Goal: Information Seeking & Learning: Learn about a topic

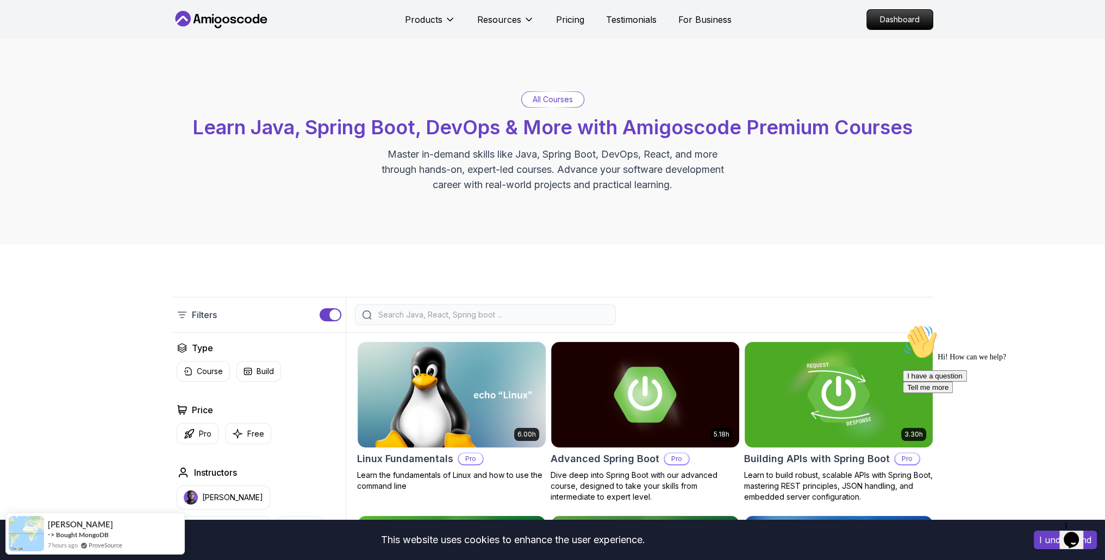
click at [420, 311] on input "search" at bounding box center [492, 314] width 233 height 11
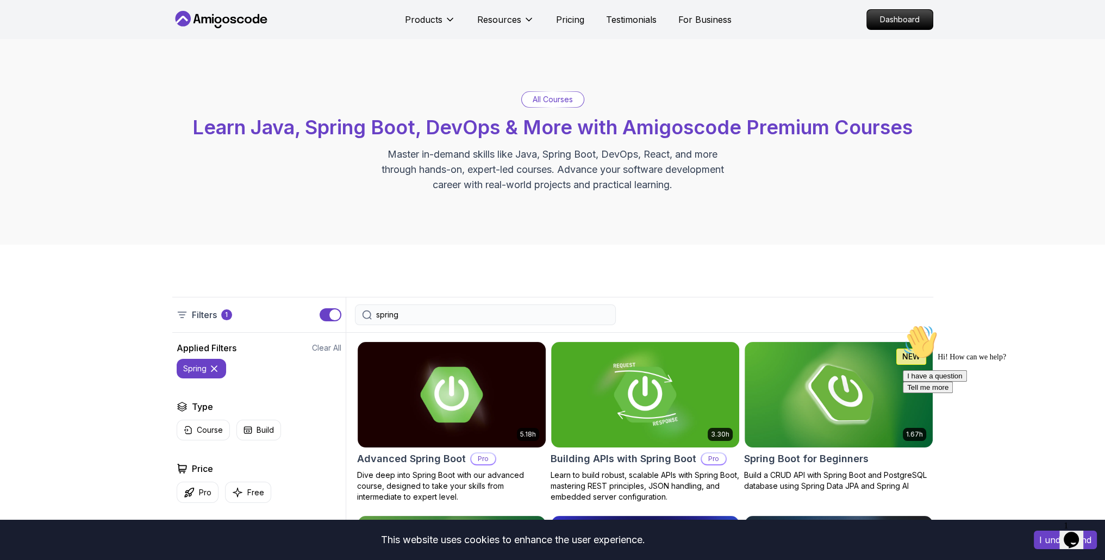
type input "spring"
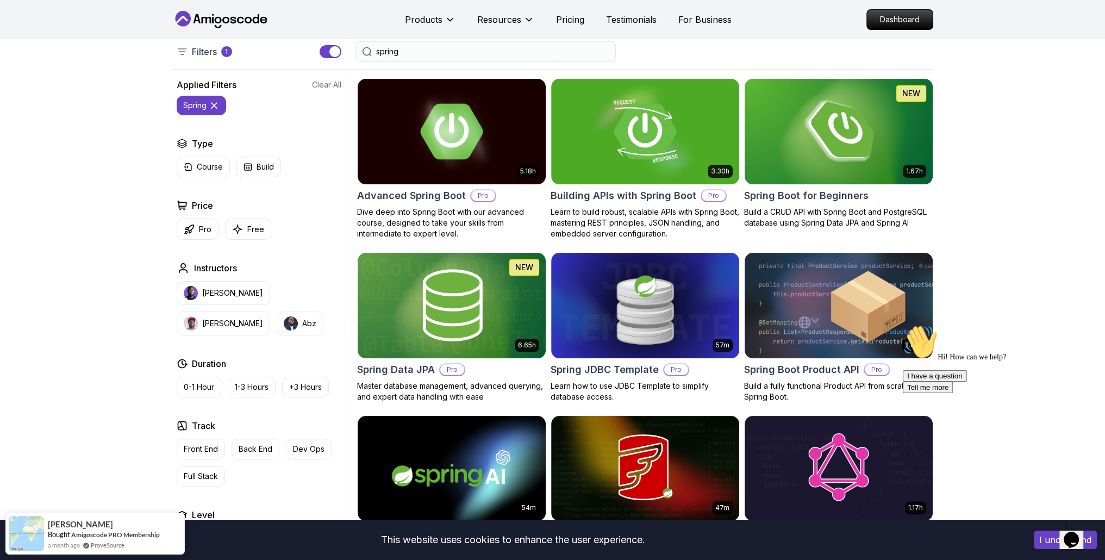
scroll to position [272, 0]
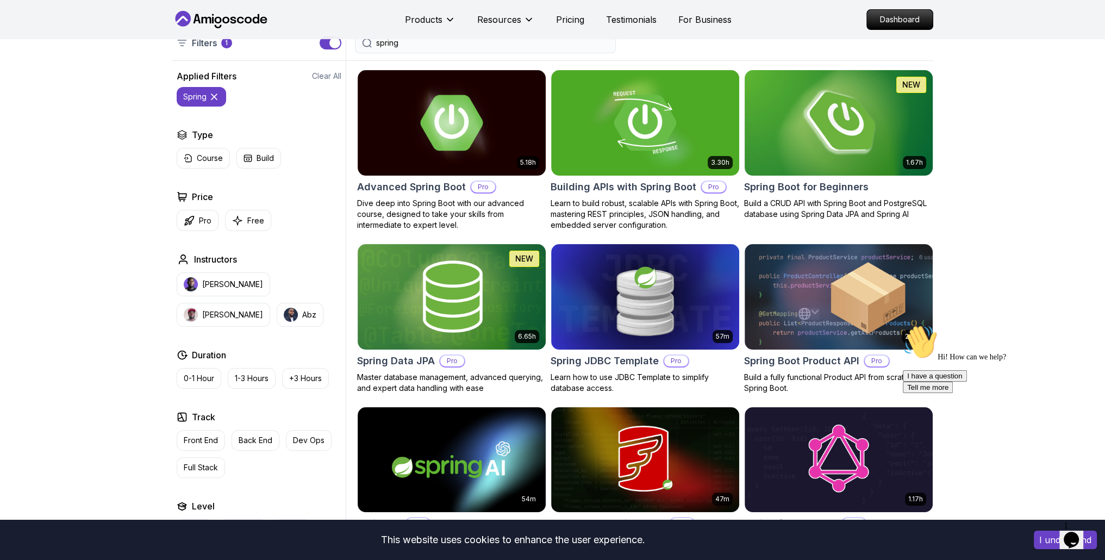
click at [841, 140] on img at bounding box center [838, 122] width 197 height 110
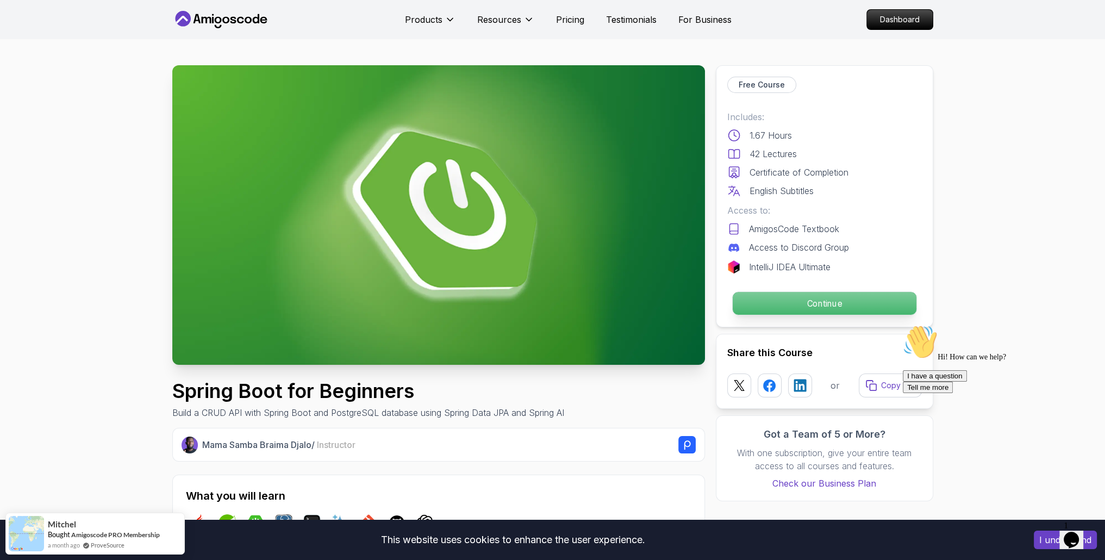
click at [904, 308] on p "Continue" at bounding box center [824, 303] width 184 height 23
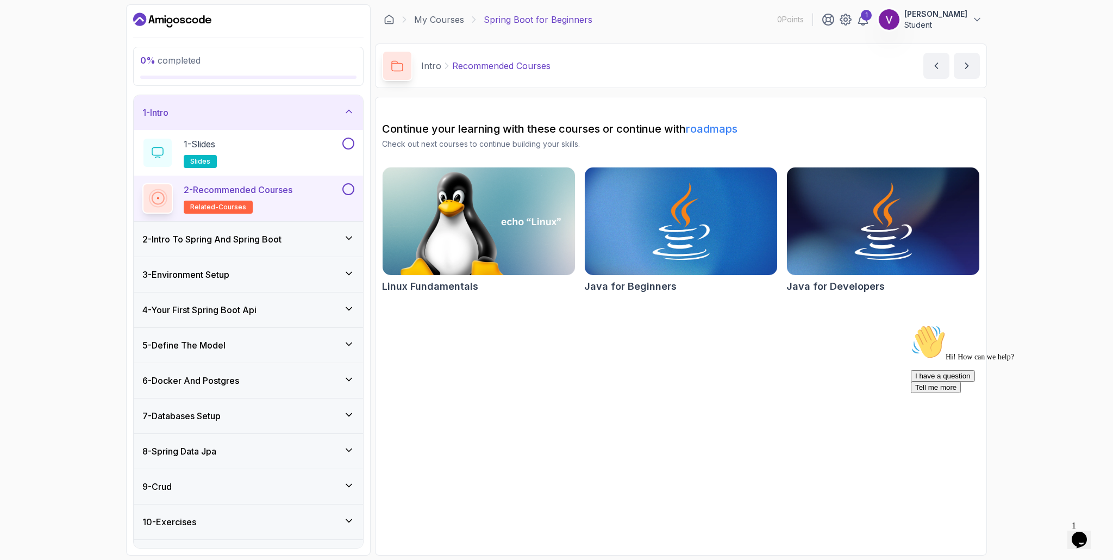
click at [289, 228] on div "2 - Intro To Spring And Spring Boot" at bounding box center [248, 239] width 229 height 35
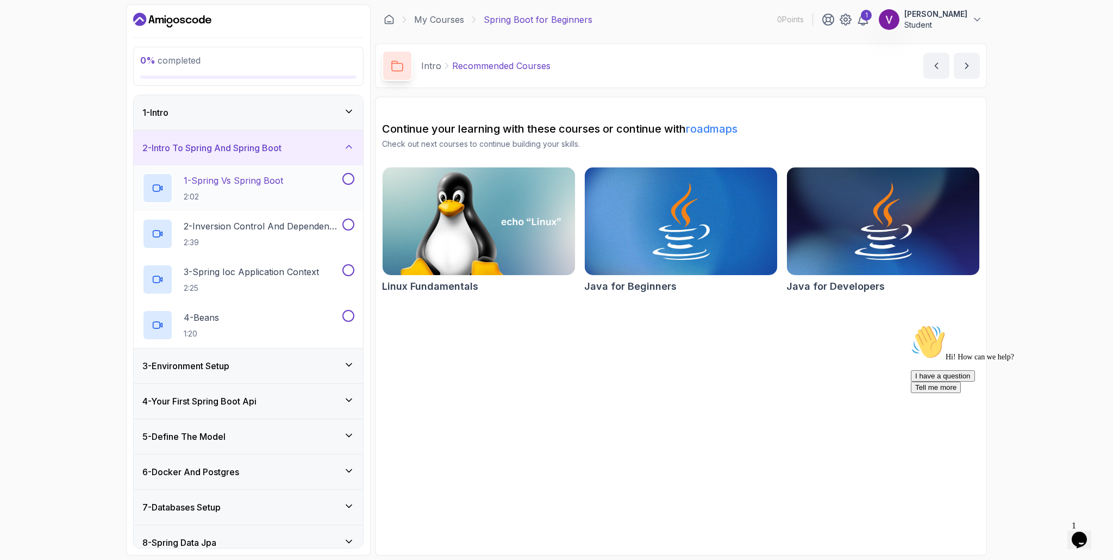
click at [233, 187] on h2 "1 - Spring Vs Spring Boot 2:02" at bounding box center [233, 188] width 99 height 28
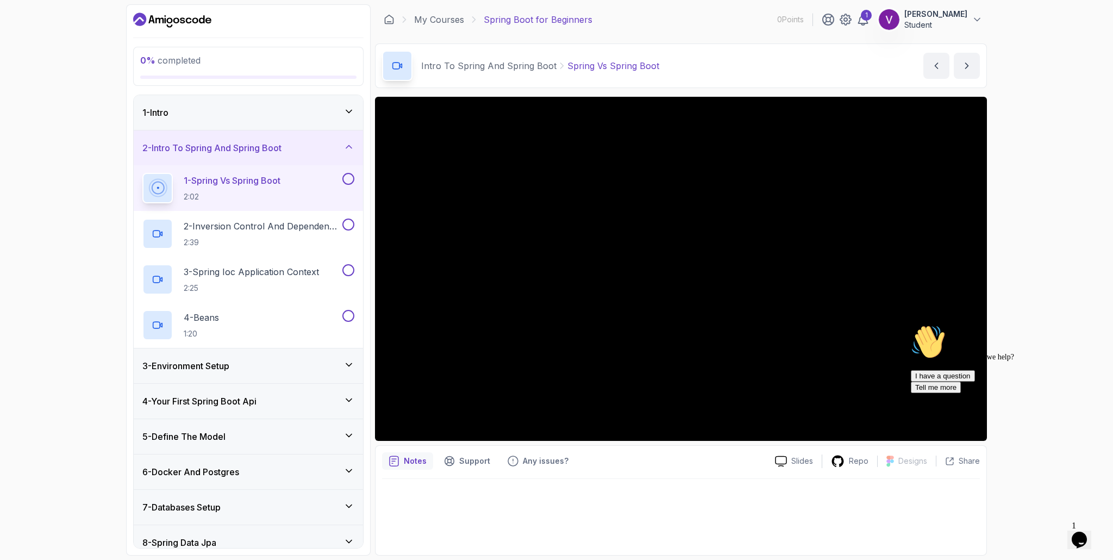
click at [911, 324] on icon "Chat attention grabber" at bounding box center [911, 324] width 0 height 0
click at [1040, 332] on div "0 % completed 1 - Intro 2 - Intro To Spring And Spring Boot 1 - Spring Vs Sprin…" at bounding box center [556, 280] width 1113 height 560
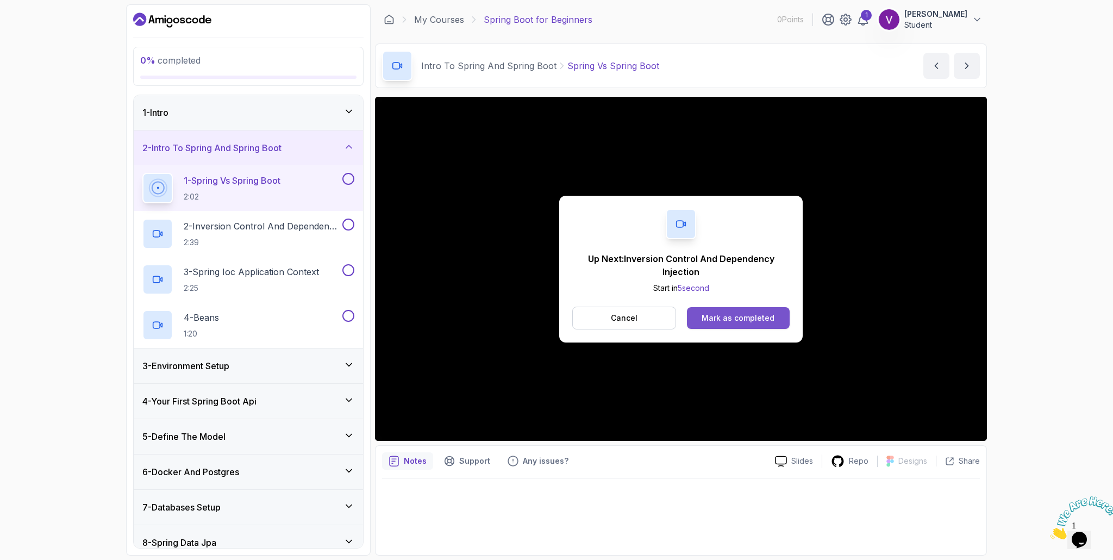
click at [736, 312] on div "Mark as completed" at bounding box center [738, 317] width 73 height 11
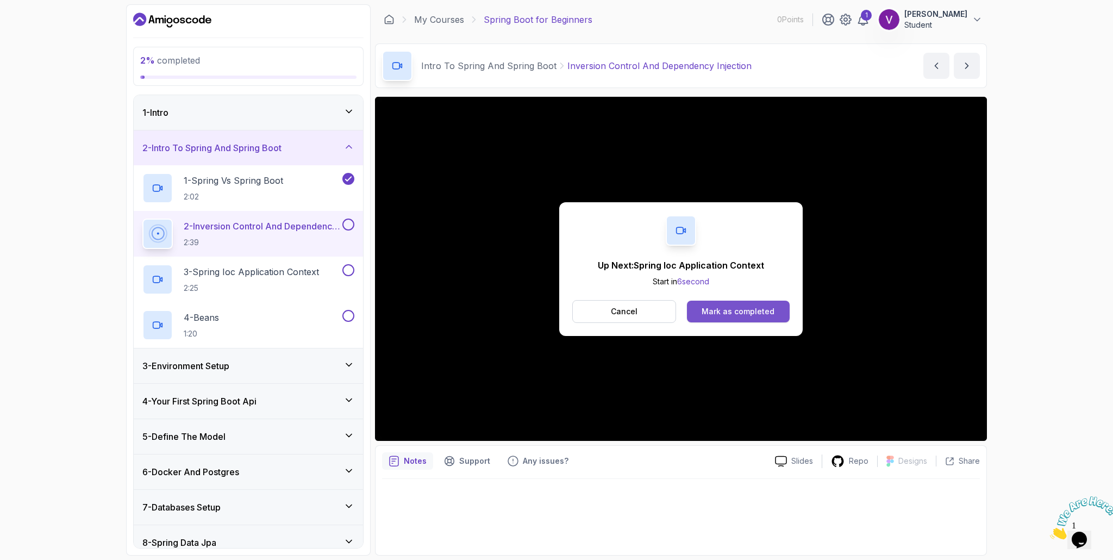
click at [756, 311] on div "Mark as completed" at bounding box center [738, 311] width 73 height 11
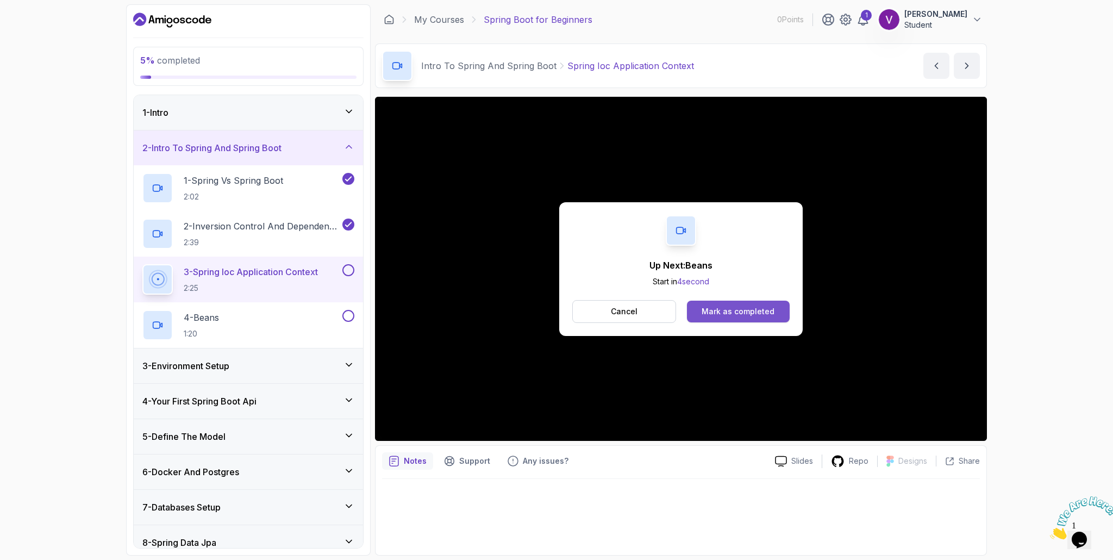
click at [759, 306] on div "Mark as completed" at bounding box center [738, 311] width 73 height 11
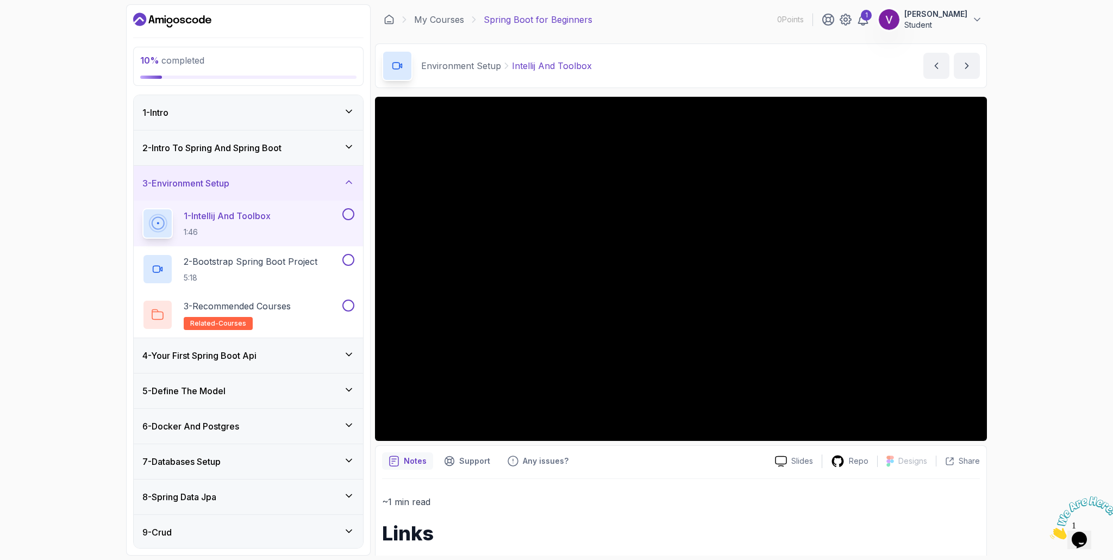
click at [273, 156] on div "2 - Intro To Spring And Spring Boot" at bounding box center [248, 147] width 229 height 35
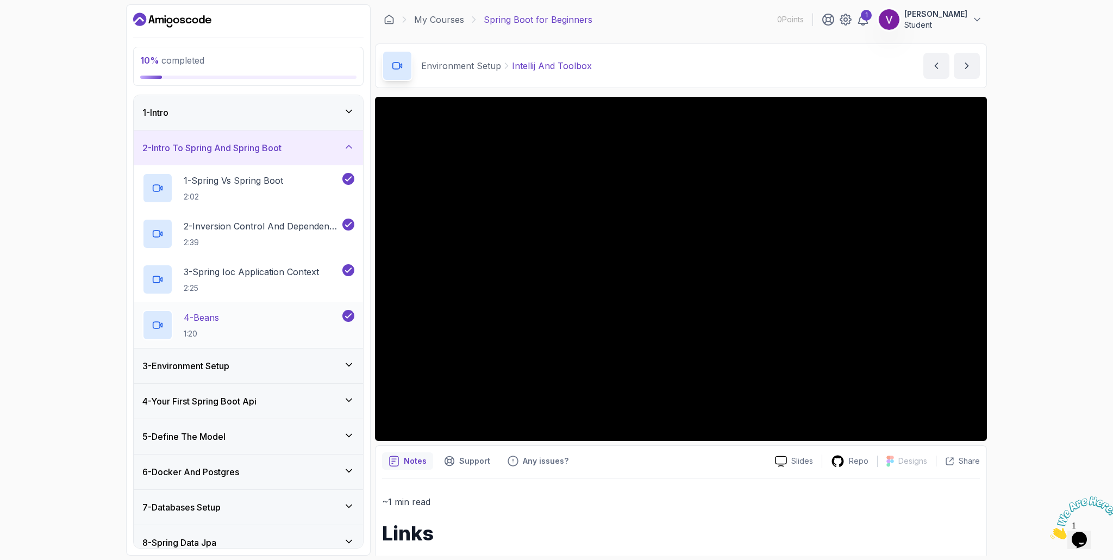
click at [219, 313] on p "4 - Beans" at bounding box center [201, 317] width 35 height 13
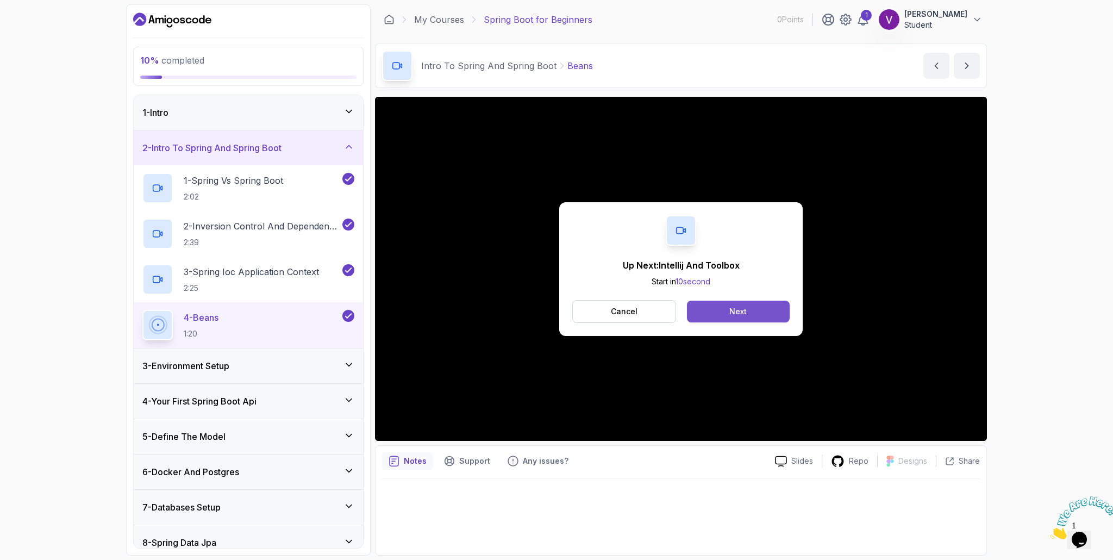
click at [754, 313] on button "Next" at bounding box center [738, 312] width 103 height 22
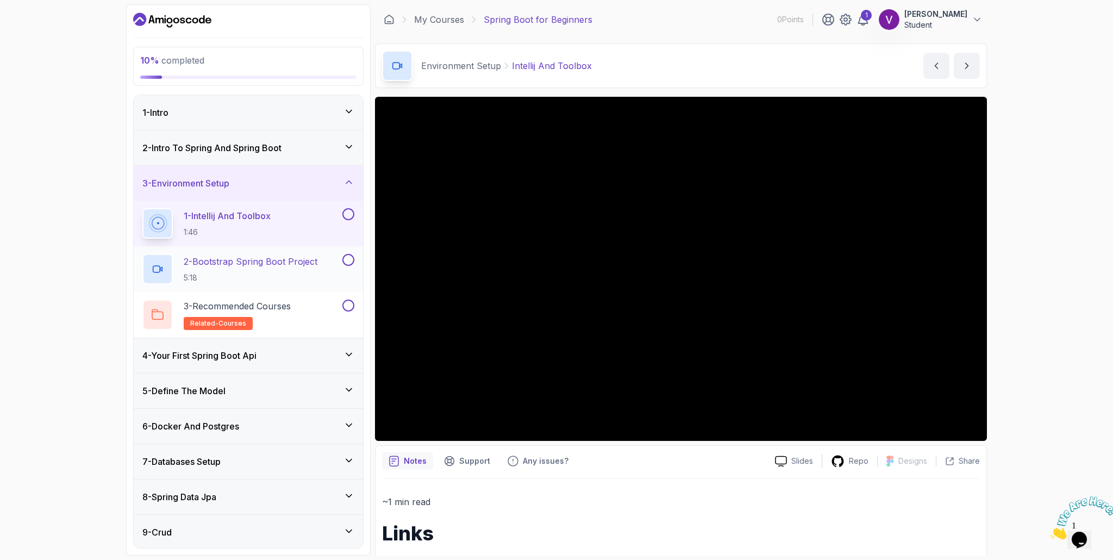
click at [252, 260] on p "2 - Bootstrap Spring Boot Project" at bounding box center [251, 261] width 134 height 13
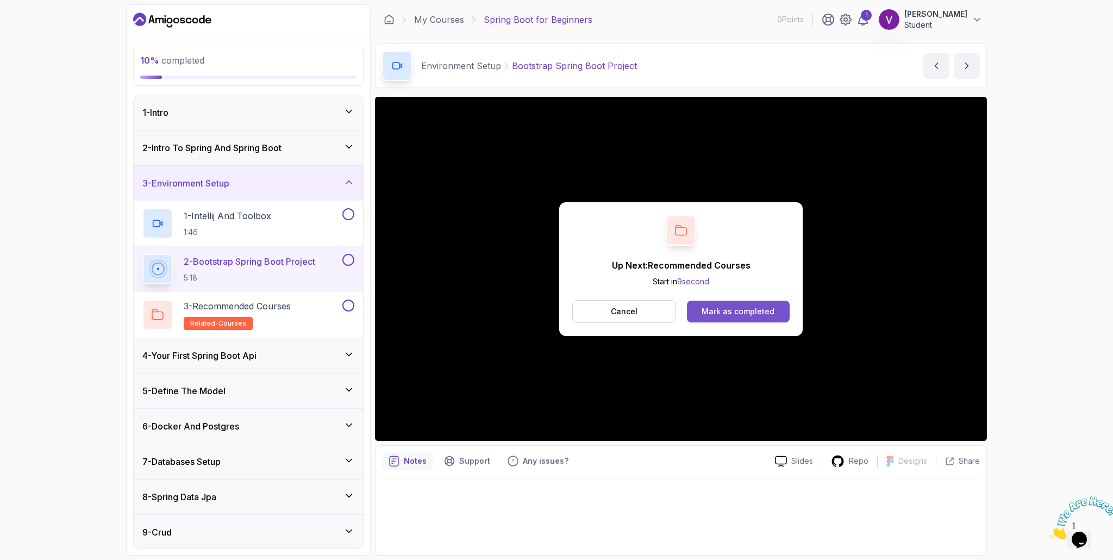
click at [780, 301] on button "Mark as completed" at bounding box center [738, 312] width 103 height 22
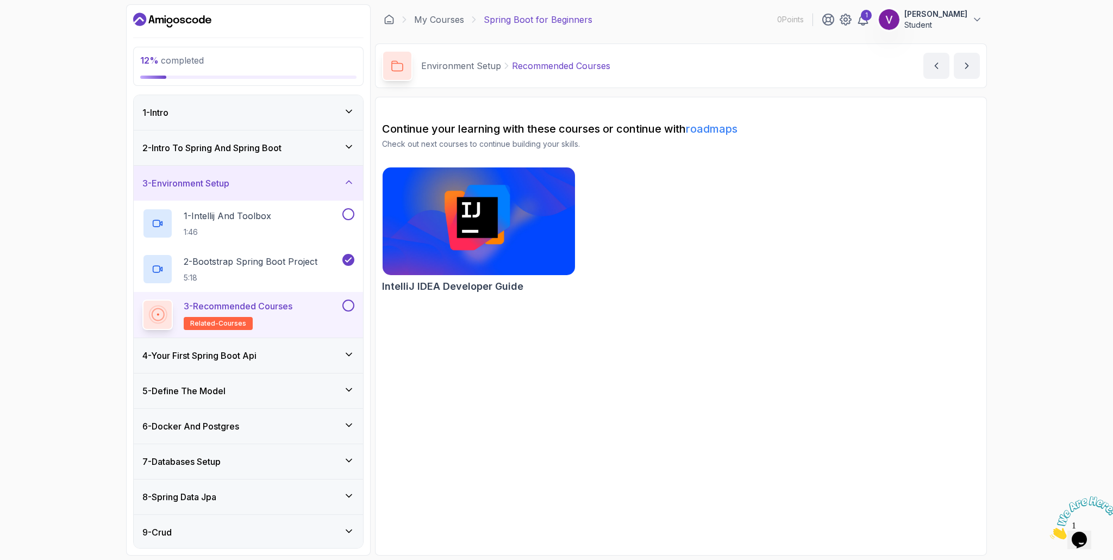
click at [270, 352] on div "4 - Your First Spring Boot Api" at bounding box center [248, 355] width 212 height 13
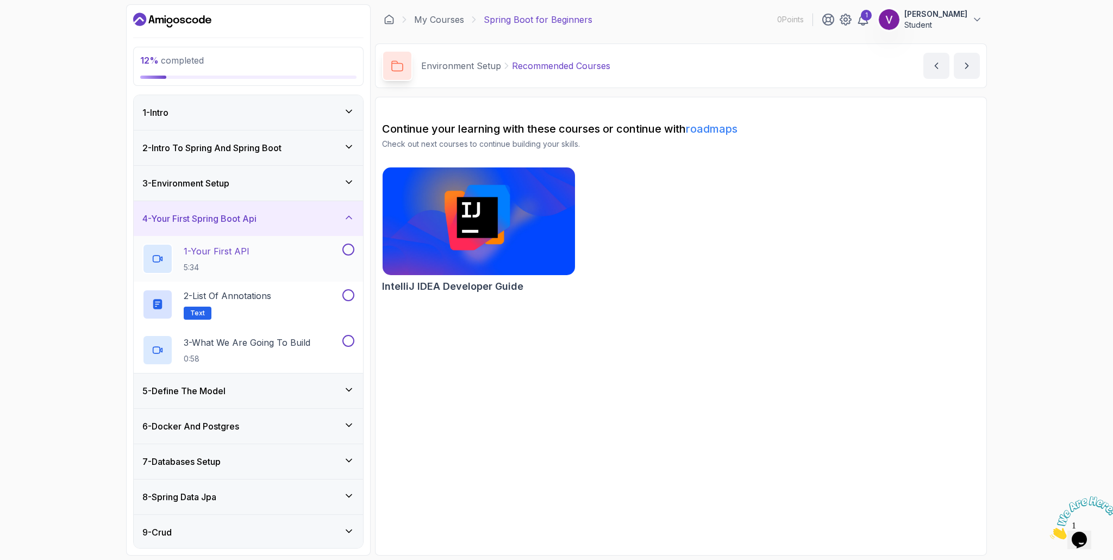
click at [235, 250] on p "1 - Your First API" at bounding box center [217, 251] width 66 height 13
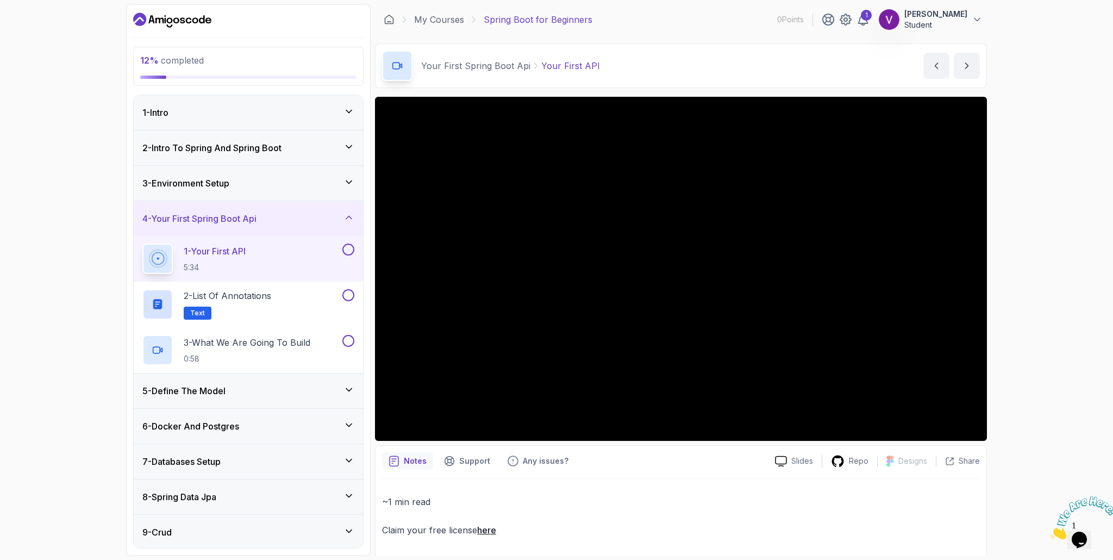
click at [1023, 216] on div "12 % completed 1 - Intro 2 - Intro To Spring And Spring Boot 3 - Environment Se…" at bounding box center [556, 280] width 1113 height 560
click at [1100, 496] on div at bounding box center [1079, 517] width 59 height 43
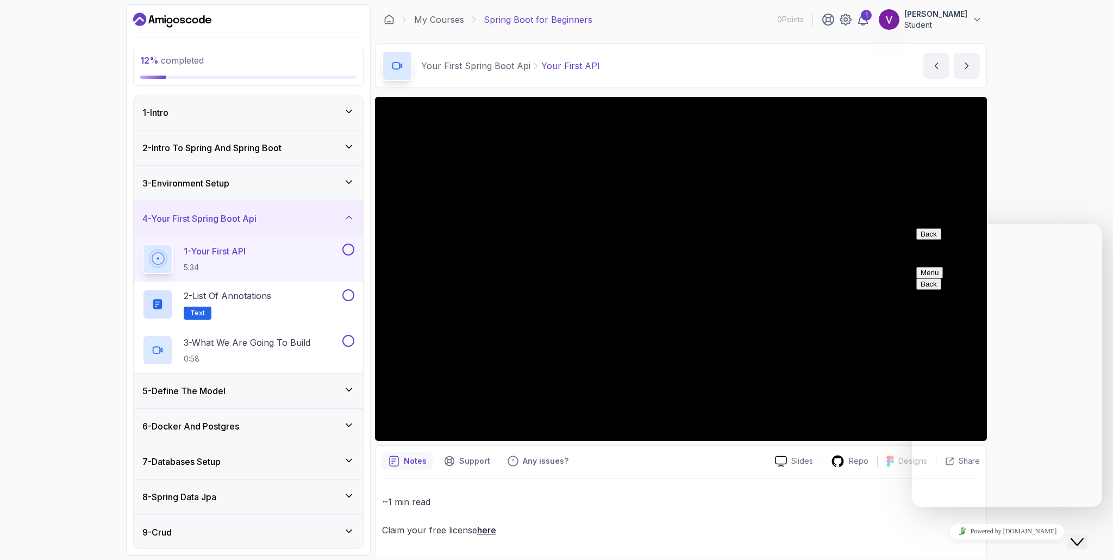
click at [1053, 190] on div "12 % completed 1 - Intro 2 - Intro To Spring And Spring Boot 3 - Environment Se…" at bounding box center [556, 280] width 1113 height 560
click at [1083, 535] on button "Close Chat This icon closes the chat window." at bounding box center [1077, 542] width 20 height 14
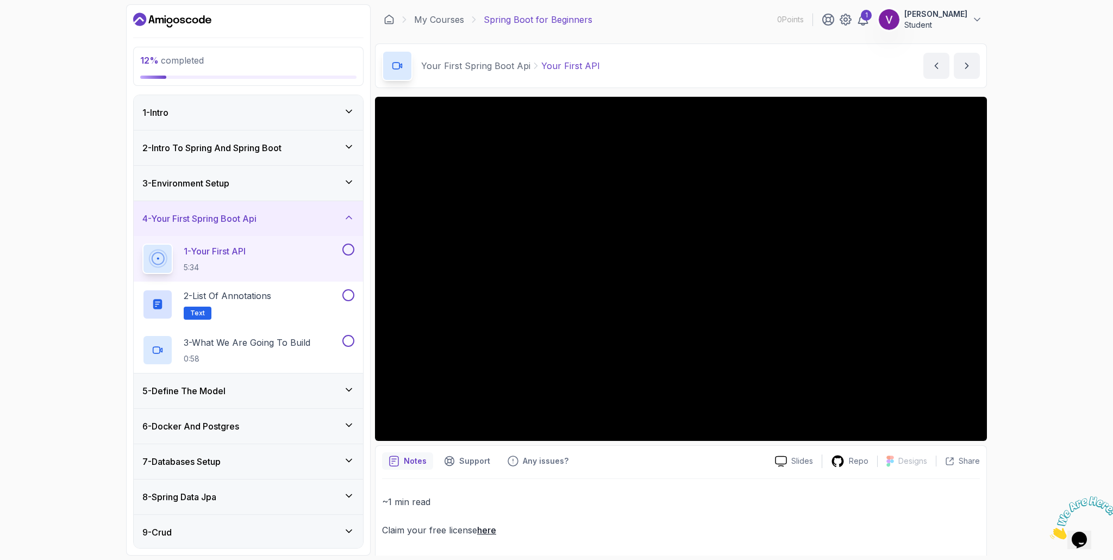
click at [1055, 212] on div "12 % completed 1 - Intro 2 - Intro To Spring And Spring Boot 3 - Environment Se…" at bounding box center [556, 280] width 1113 height 560
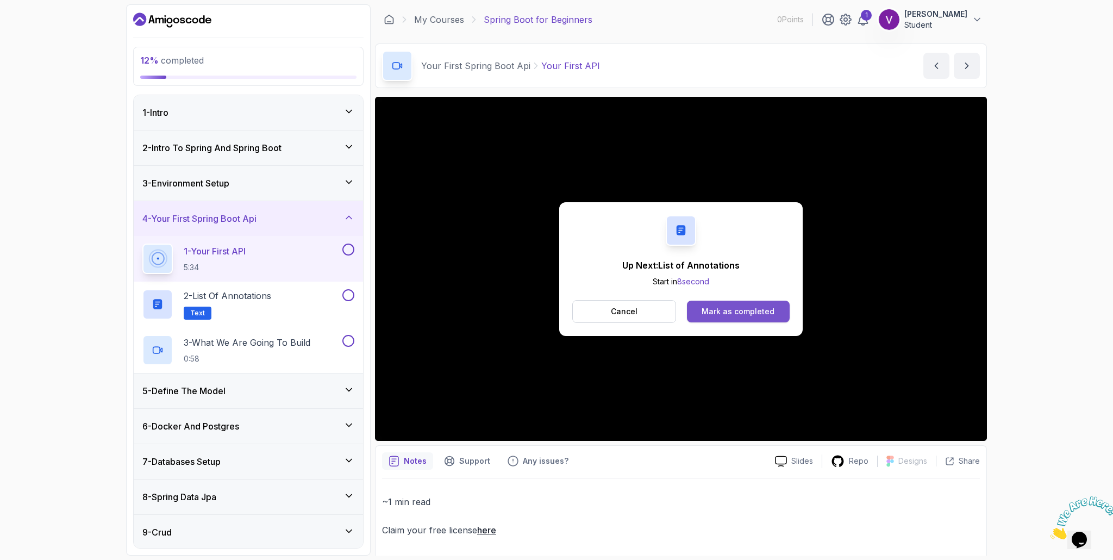
click at [731, 306] on div "Mark as completed" at bounding box center [738, 311] width 73 height 11
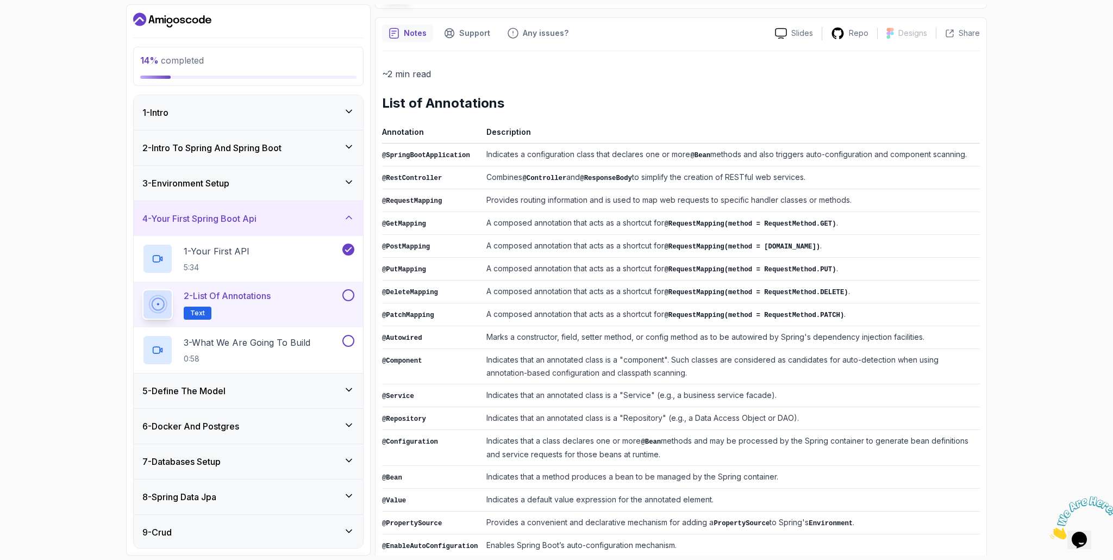
scroll to position [91, 0]
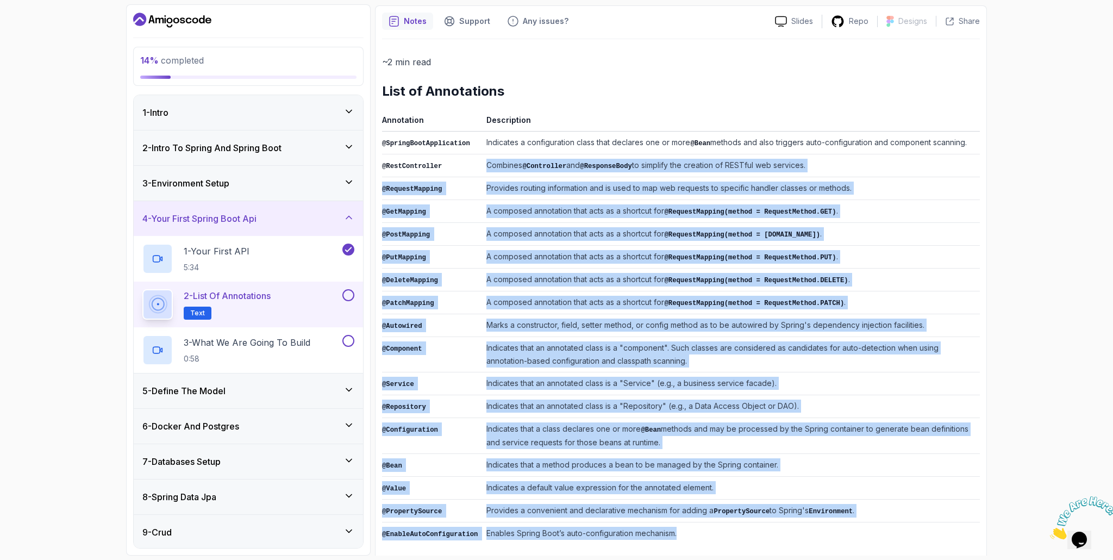
drag, startPoint x: 704, startPoint y: 512, endPoint x: 444, endPoint y: 133, distance: 459.8
click at [450, 139] on tbody "@SpringBootApplication Indicates a configuration class that declares one or mor…" at bounding box center [681, 339] width 598 height 414
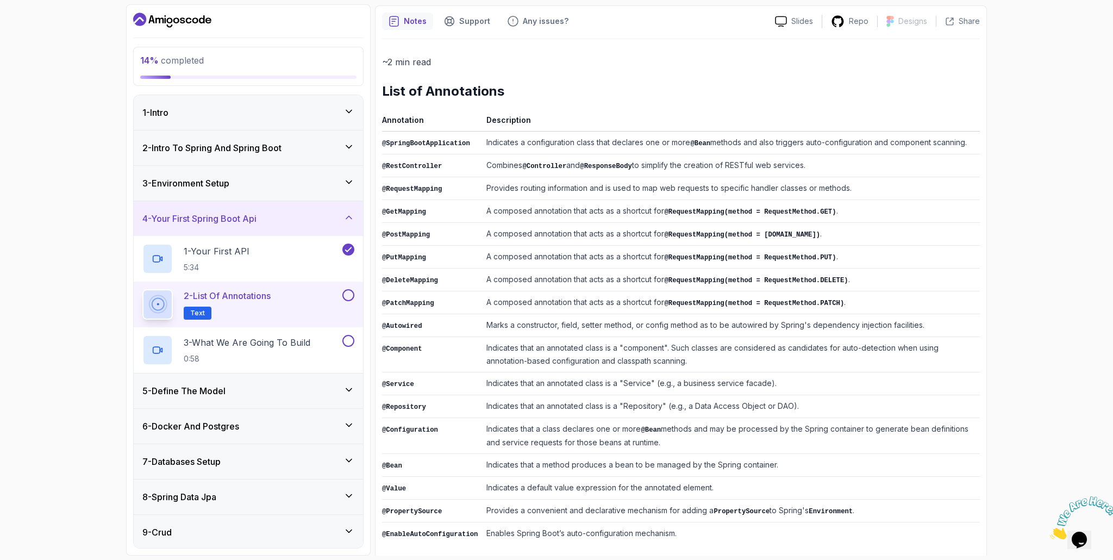
click at [424, 107] on div "~2 min read List of Annotations Annotation Description @SpringBootApplication I…" at bounding box center [681, 299] width 598 height 490
drag, startPoint x: 379, startPoint y: 84, endPoint x: 706, endPoint y: 560, distance: 577.2
click at [706, 559] on section "14 % completed 1 - Intro 2 - Intro To Spring And Spring Boot 3 - Environment Se…" at bounding box center [557, 280] width 870 height 560
copy div "List of Annotations"
click at [253, 286] on div "2 - List of Annotations Text" at bounding box center [248, 305] width 229 height 46
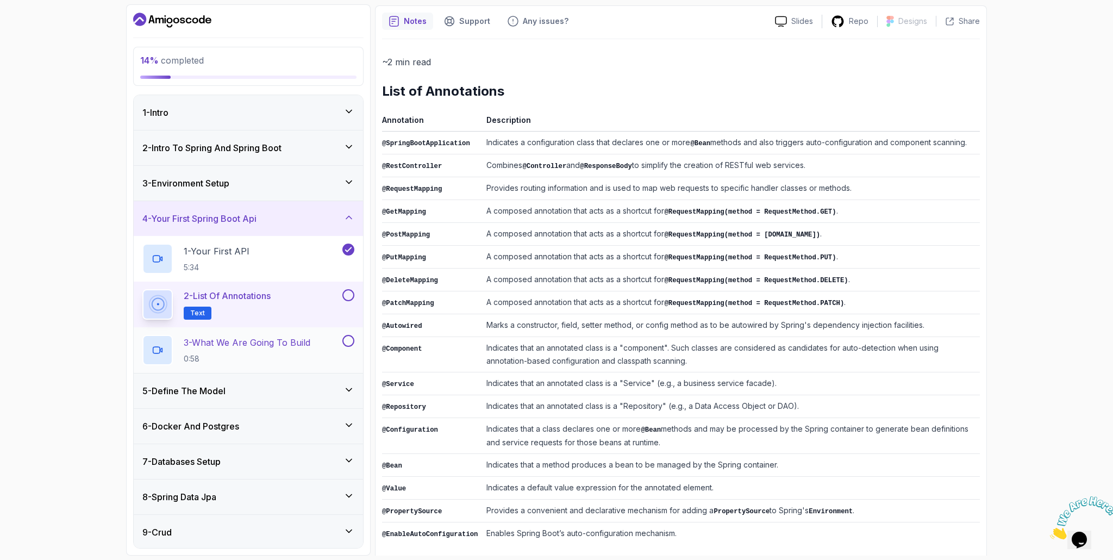
click at [257, 341] on p "3 - What We Are Going To Build" at bounding box center [247, 342] width 127 height 13
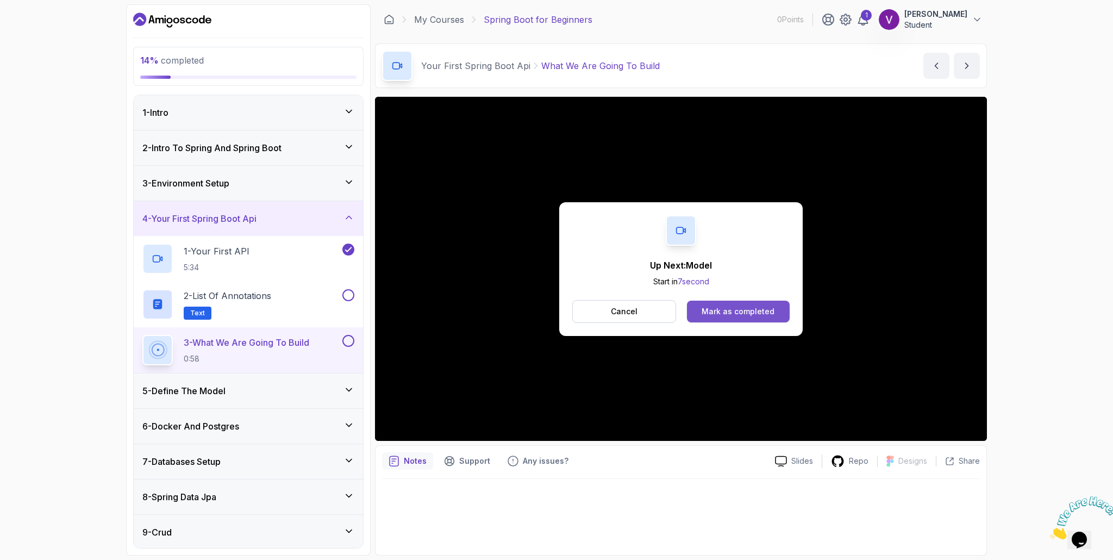
click at [741, 319] on button "Mark as completed" at bounding box center [738, 312] width 103 height 22
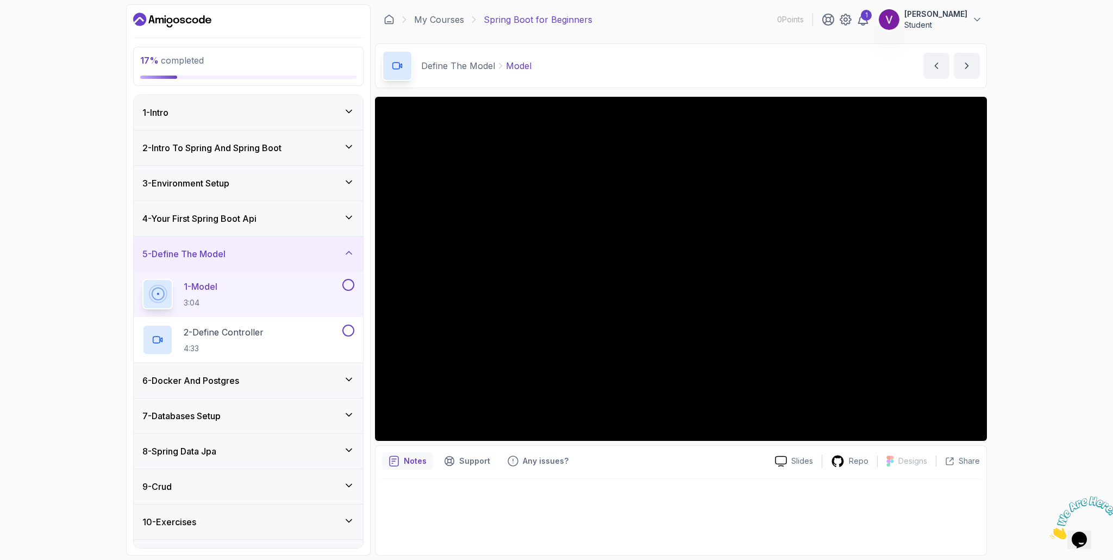
click at [1022, 365] on div "17 % completed 1 - Intro 2 - Intro To Spring And Spring Boot 3 - Environment Se…" at bounding box center [556, 280] width 1113 height 560
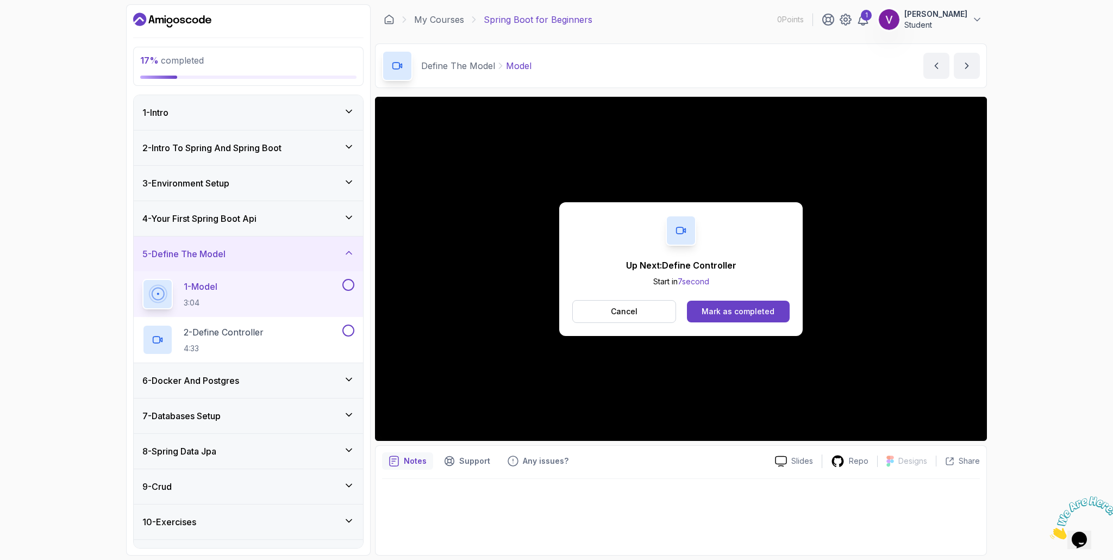
click at [693, 297] on div "Up Next: Define Controller Start in 7 second Cancel Mark as completed" at bounding box center [680, 269] width 243 height 134
click at [710, 304] on button "Mark as completed" at bounding box center [738, 312] width 103 height 22
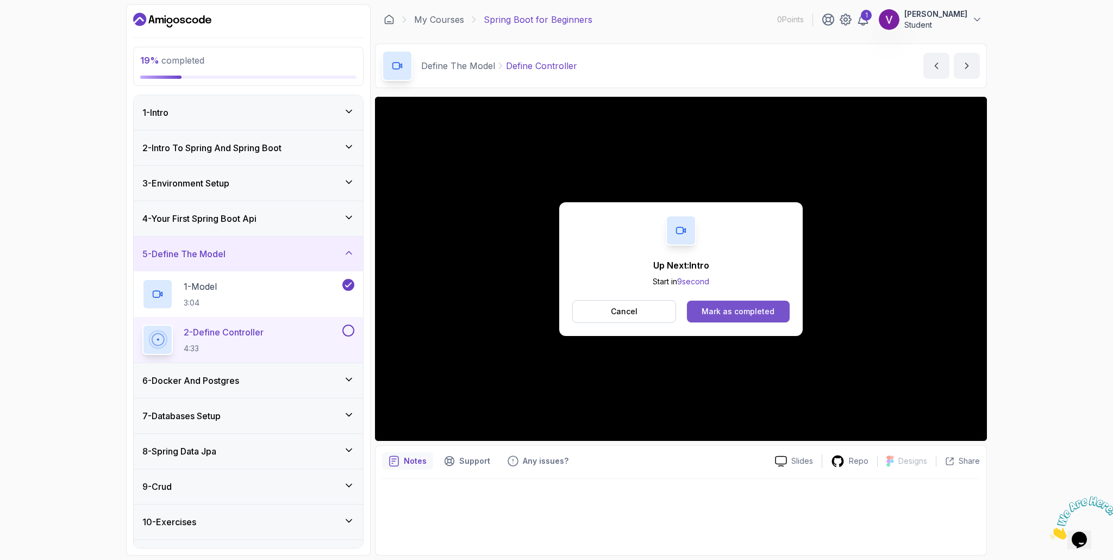
click at [761, 321] on button "Mark as completed" at bounding box center [738, 312] width 103 height 22
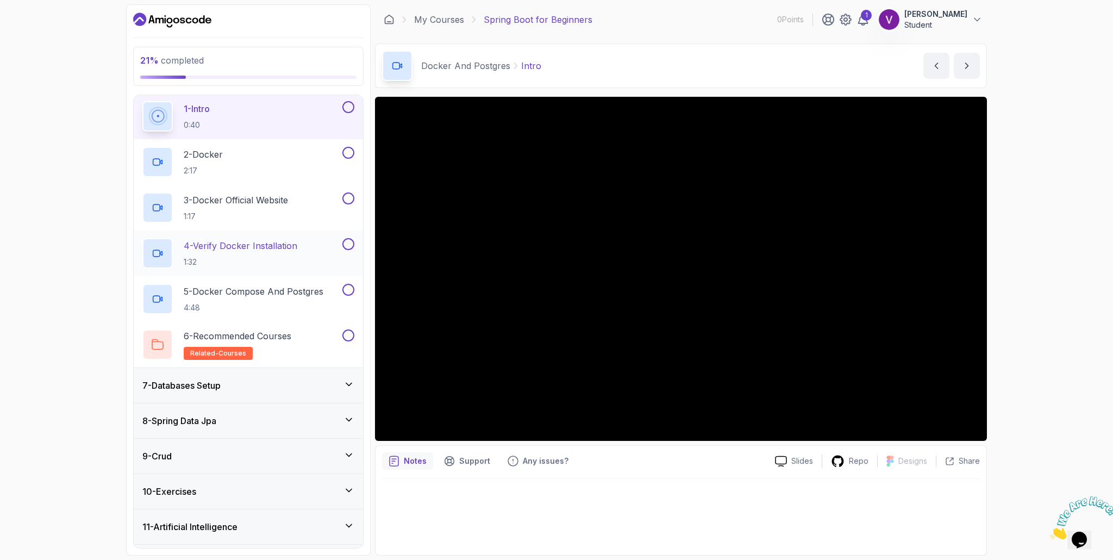
scroll to position [217, 0]
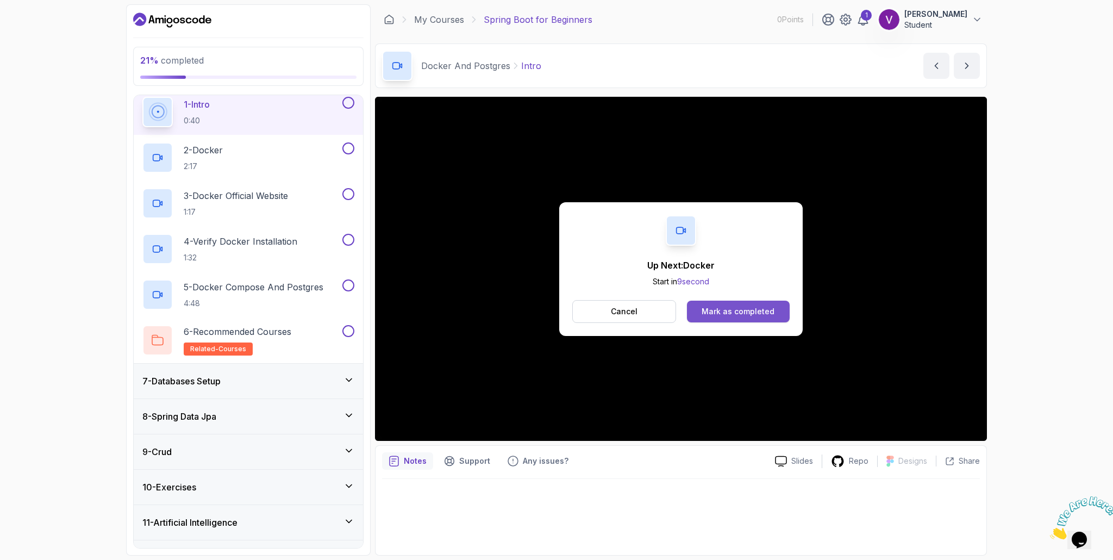
click at [739, 321] on button "Mark as completed" at bounding box center [738, 312] width 103 height 22
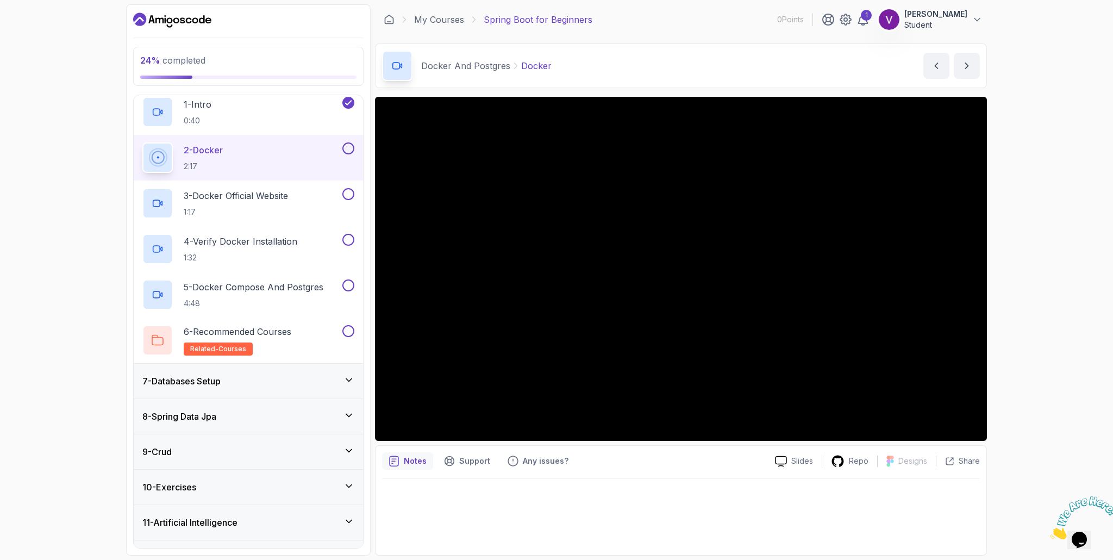
click at [1078, 178] on div "24 % completed 1 - Intro 2 - Intro To Spring And Spring Boot 3 - Environment Se…" at bounding box center [556, 280] width 1113 height 560
click at [1050, 532] on icon "Close" at bounding box center [1050, 536] width 0 height 9
click at [1032, 369] on div "24 % completed 1 - Intro 2 - Intro To Spring And Spring Boot 3 - Environment Se…" at bounding box center [556, 280] width 1113 height 560
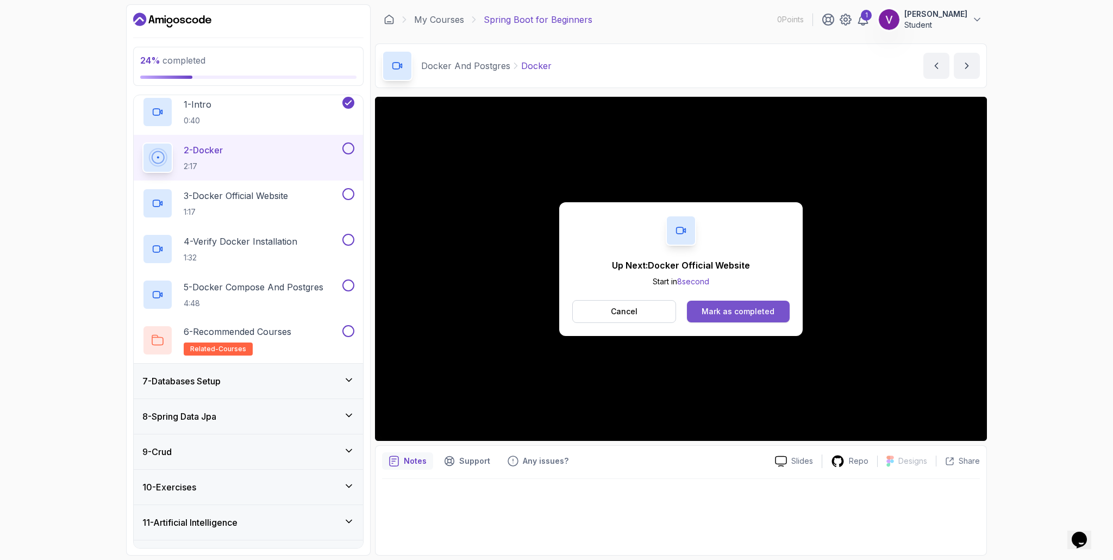
click at [766, 320] on button "Mark as completed" at bounding box center [738, 312] width 103 height 22
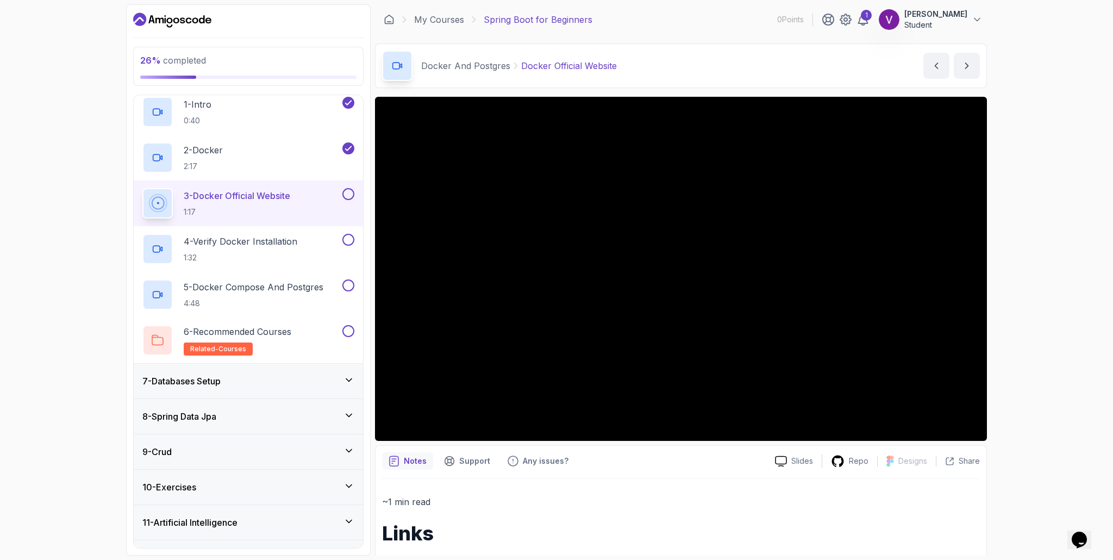
click at [1009, 391] on div "26 % completed 1 - Intro 2 - Intro To Spring And Spring Boot 3 - Environment Se…" at bounding box center [556, 280] width 1113 height 560
click at [282, 283] on p "5 - Docker Compose And Postgres" at bounding box center [254, 286] width 140 height 13
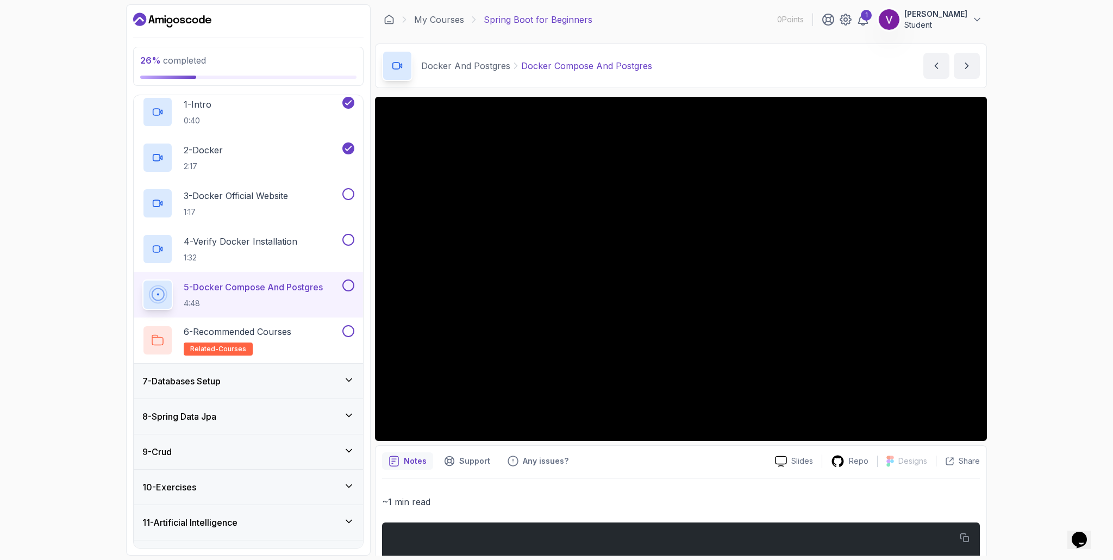
click at [1051, 297] on div "26 % completed 1 - Intro 2 - Intro To Spring And Spring Boot 3 - Environment Se…" at bounding box center [556, 280] width 1113 height 560
click at [1079, 241] on div "26 % completed 1 - Intro 2 - Intro To Spring And Spring Boot 3 - Environment Se…" at bounding box center [556, 280] width 1113 height 560
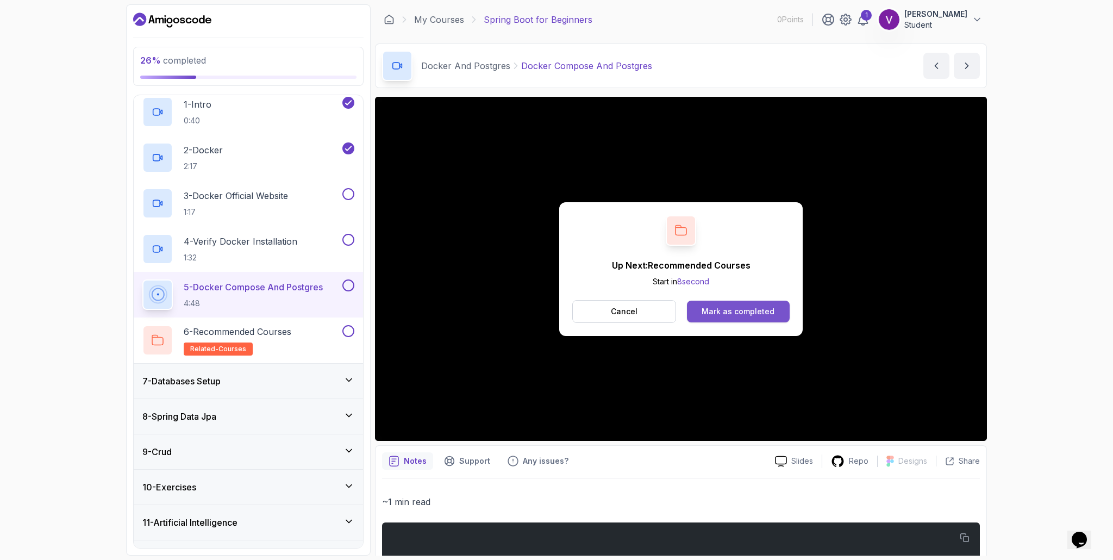
click at [704, 315] on div "Mark as completed" at bounding box center [738, 311] width 73 height 11
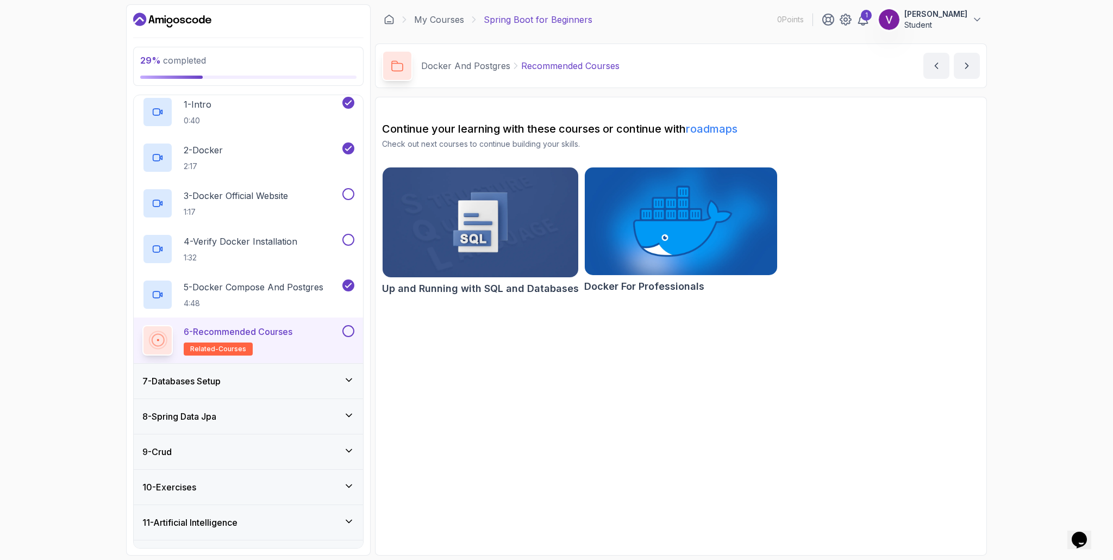
click at [267, 366] on div "7 - Databases Setup" at bounding box center [248, 381] width 229 height 35
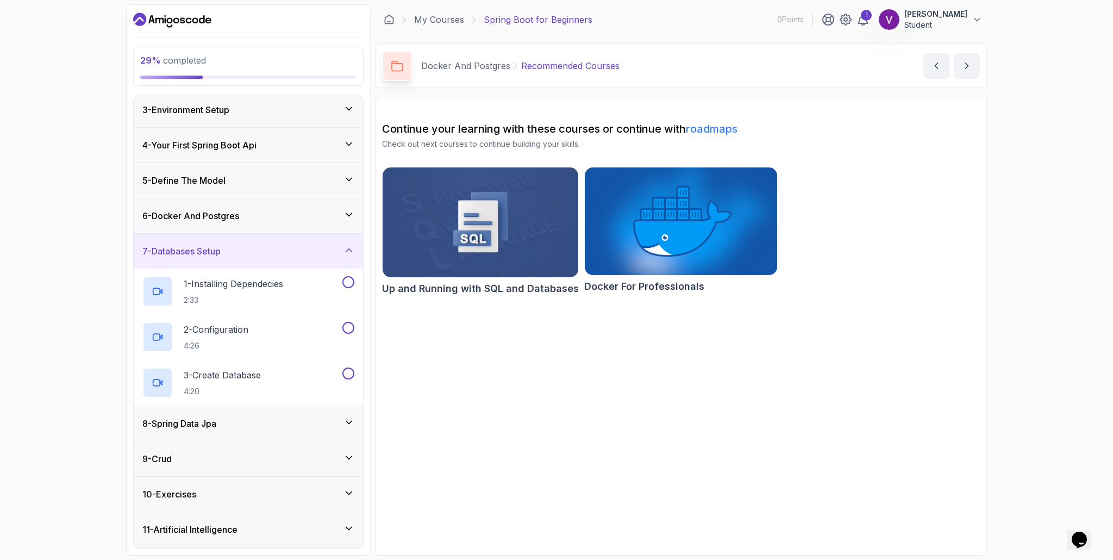
scroll to position [105, 0]
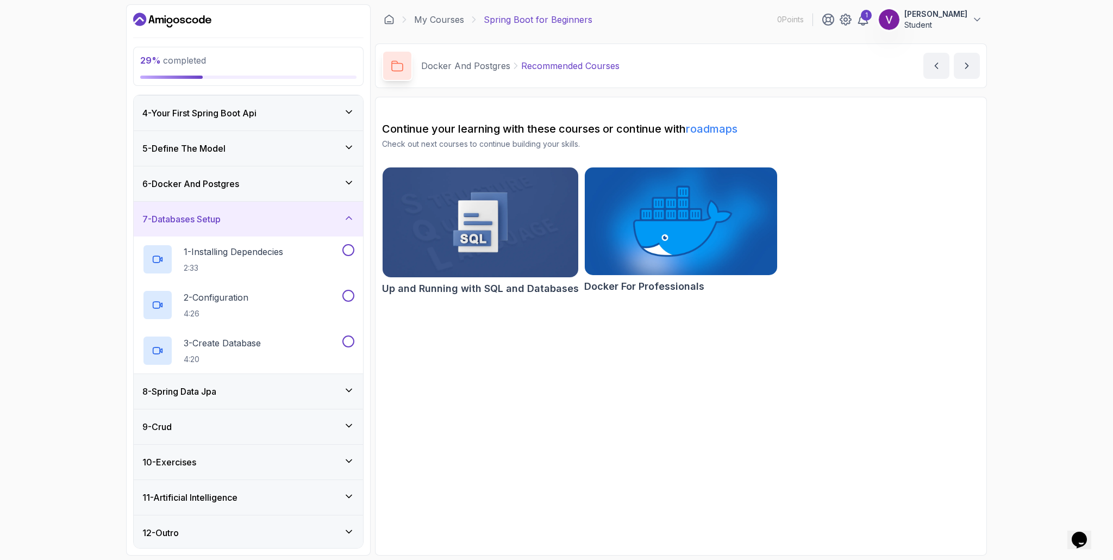
click at [305, 385] on div "8 - Spring Data Jpa" at bounding box center [248, 391] width 212 height 13
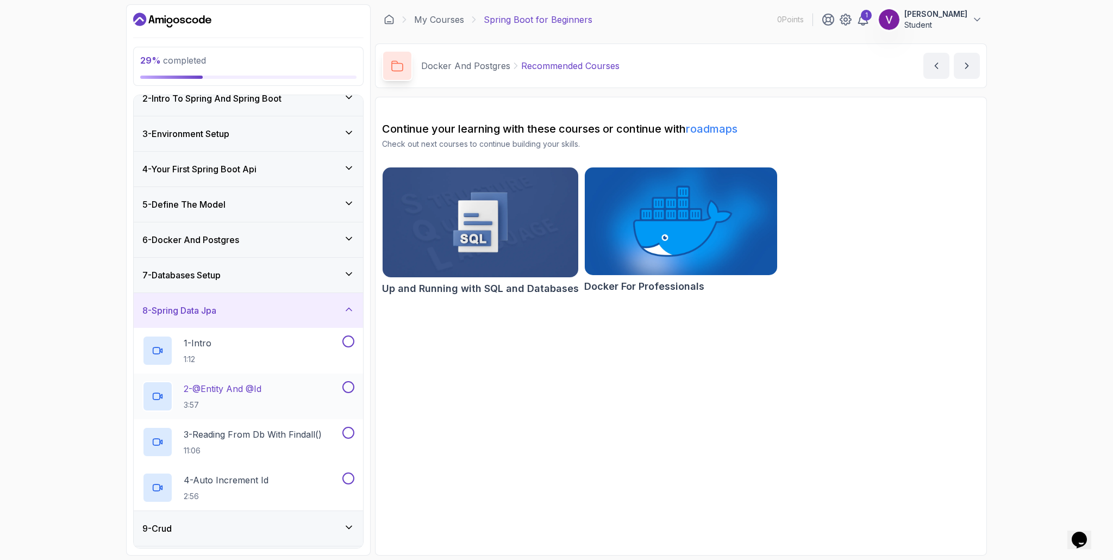
scroll to position [151, 0]
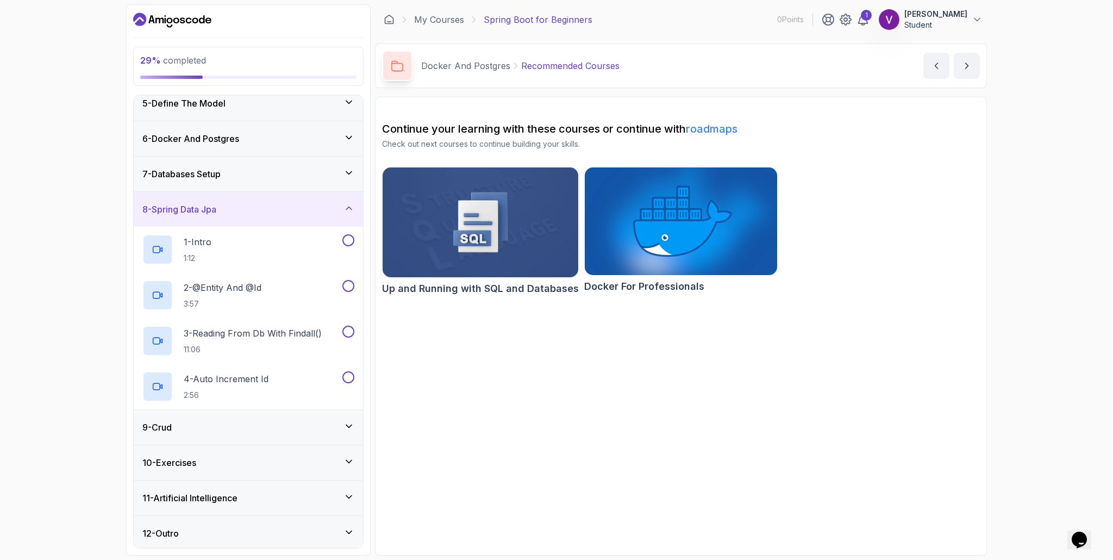
click at [290, 172] on div "7 - Databases Setup" at bounding box center [248, 173] width 212 height 13
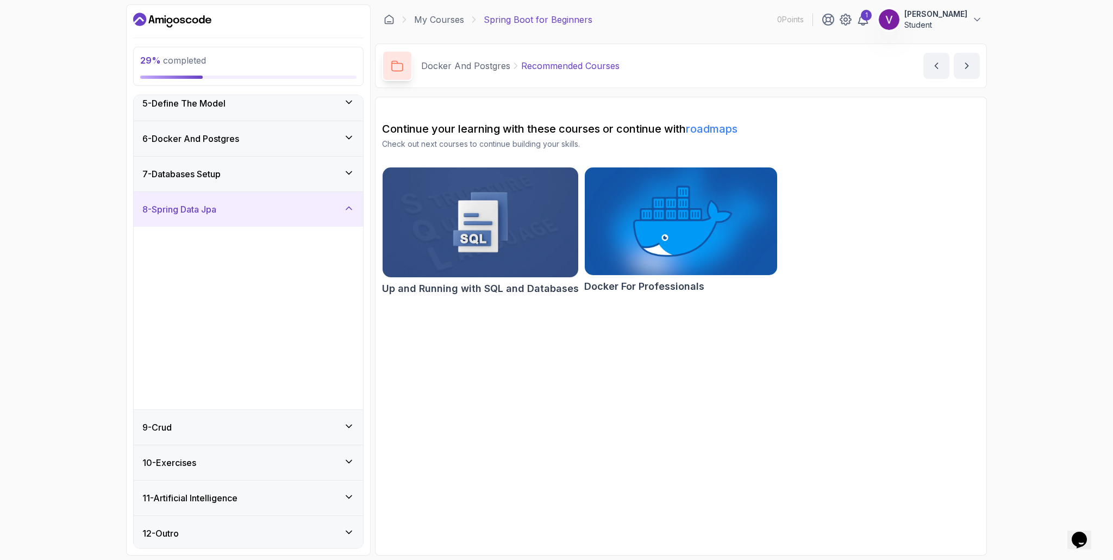
scroll to position [0, 0]
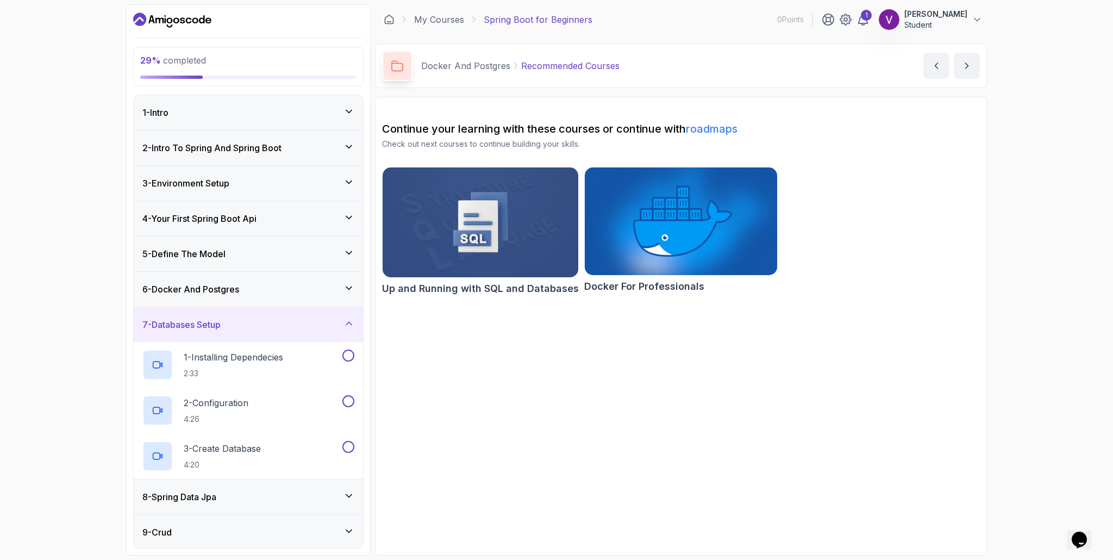
click at [243, 315] on div "7 - Databases Setup" at bounding box center [248, 324] width 229 height 35
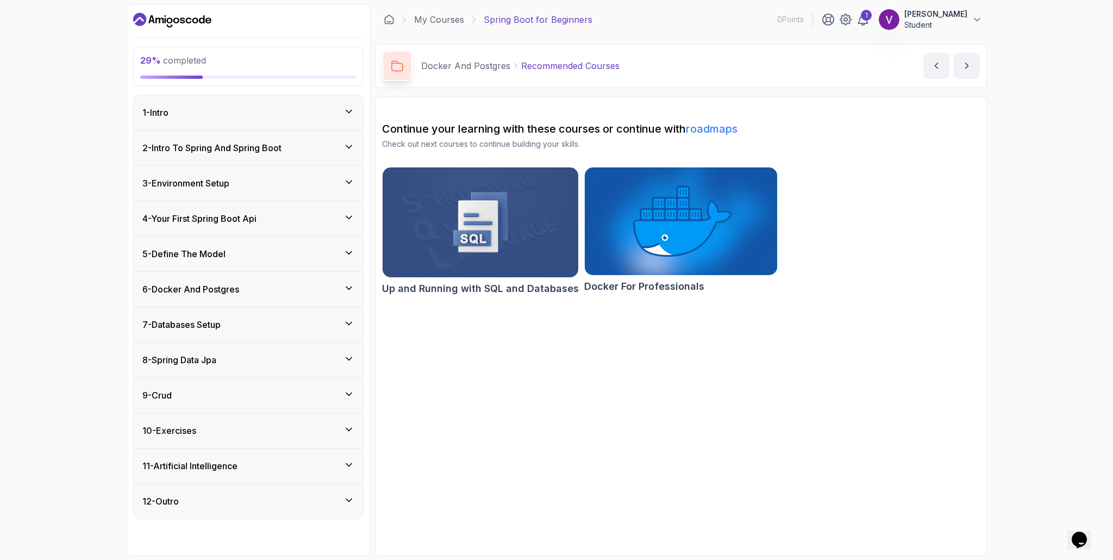
click at [251, 396] on div "9 - Crud" at bounding box center [248, 395] width 212 height 13
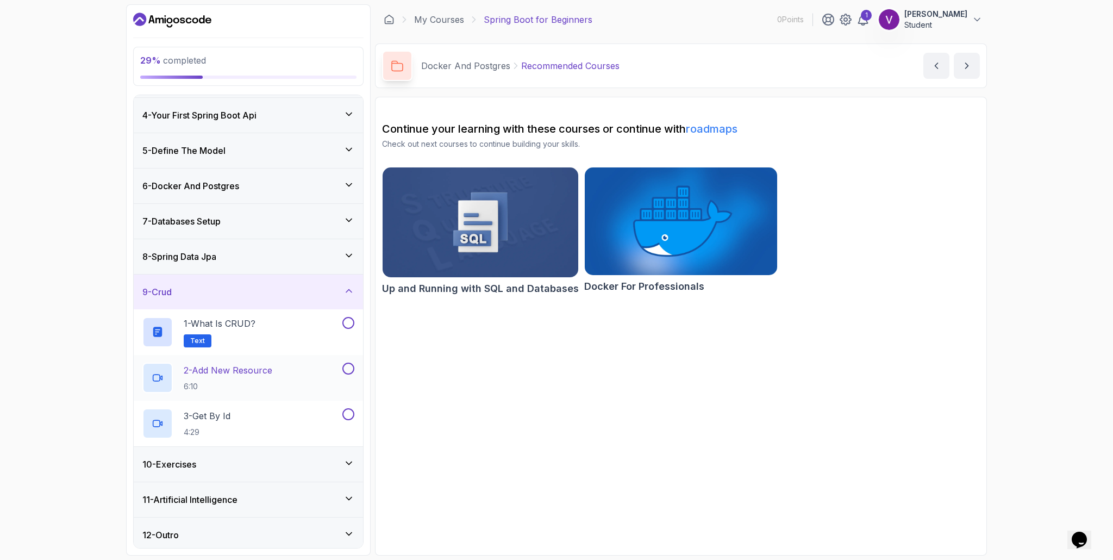
scroll to position [105, 0]
click at [282, 257] on div "8 - Spring Data Jpa" at bounding box center [248, 254] width 212 height 13
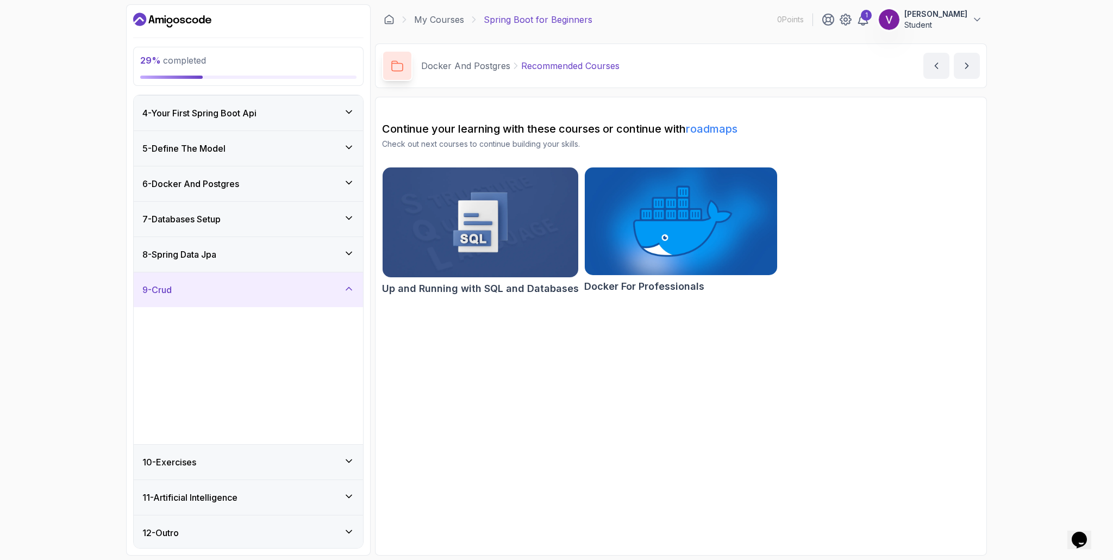
scroll to position [0, 0]
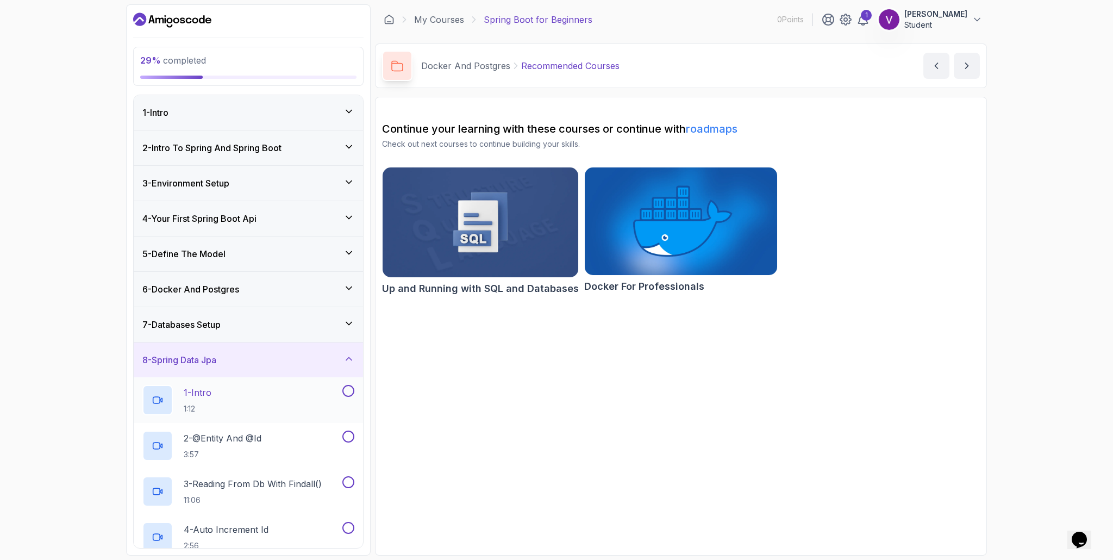
click at [217, 382] on div "1 - Intro 1:12" at bounding box center [248, 400] width 229 height 46
click at [217, 398] on div "1 - Intro 1:12" at bounding box center [241, 400] width 198 height 30
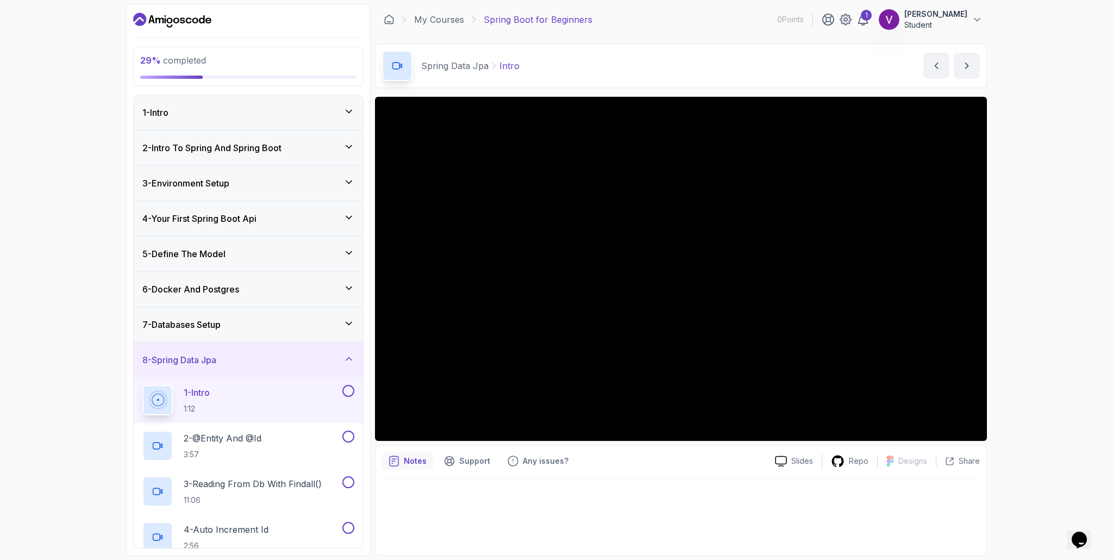
click at [1029, 166] on div "29 % completed 1 - Intro 2 - Intro To Spring And Spring Boot 3 - Environment Se…" at bounding box center [556, 280] width 1113 height 560
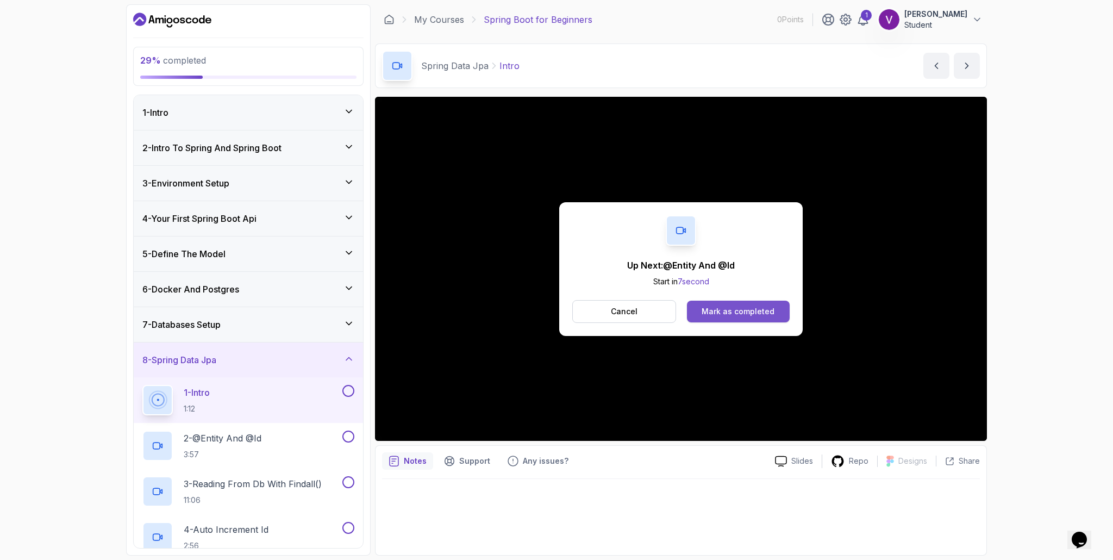
click at [767, 304] on button "Mark as completed" at bounding box center [738, 312] width 103 height 22
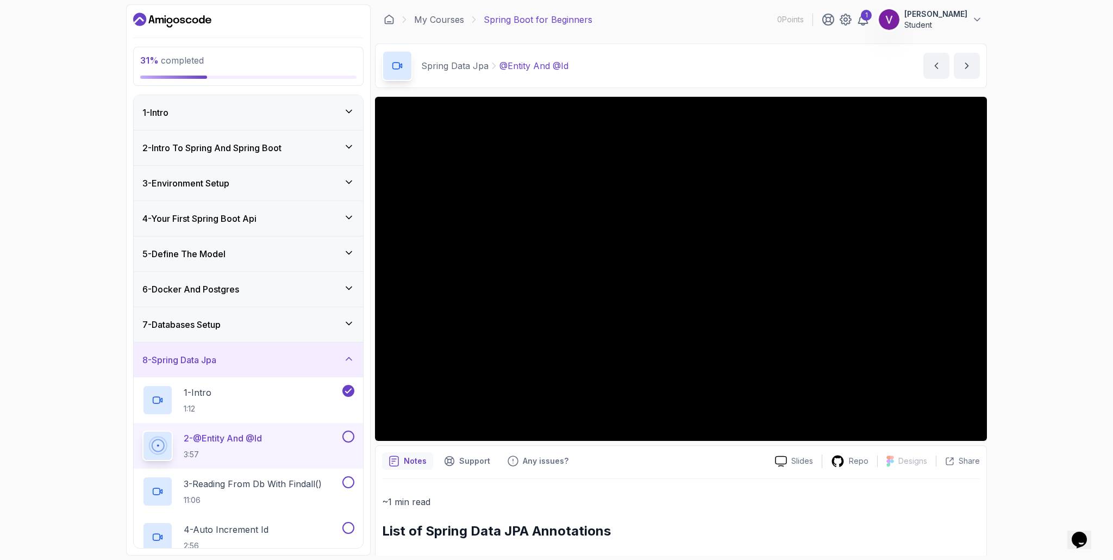
click at [39, 397] on div "31 % completed 1 - Intro 2 - Intro To Spring And Spring Boot 3 - Environment Se…" at bounding box center [556, 280] width 1113 height 560
click at [41, 401] on div "31 % completed 1 - Intro 2 - Intro To Spring And Spring Boot 3 - Environment Se…" at bounding box center [556, 280] width 1113 height 560
click at [1055, 282] on div "31 % completed 1 - Intro 2 - Intro To Spring And Spring Boot 3 - Environment Se…" at bounding box center [556, 280] width 1113 height 560
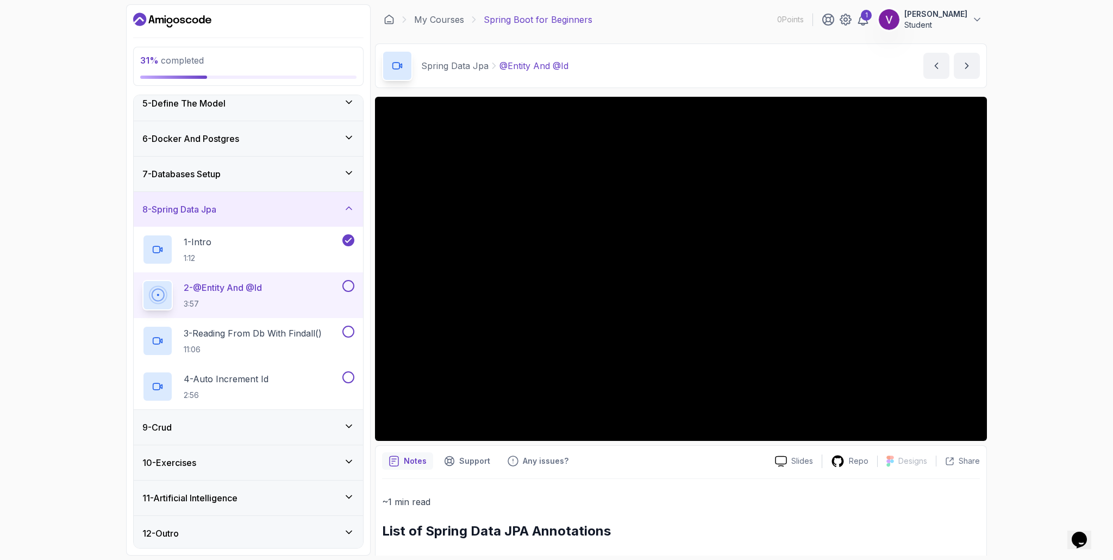
click at [1104, 220] on div "31 % completed 1 - Intro 2 - Intro To Spring And Spring Boot 3 - Environment Se…" at bounding box center [556, 280] width 1113 height 560
click at [1033, 239] on div "31 % completed 1 - Intro 2 - Intro To Spring And Spring Boot 3 - Environment Se…" at bounding box center [556, 280] width 1113 height 560
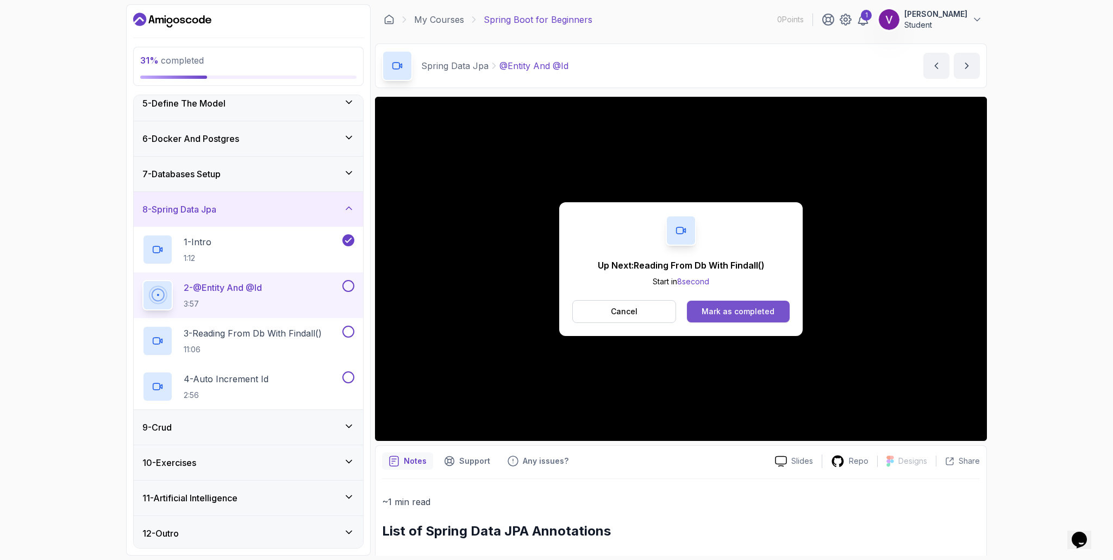
click at [733, 309] on div "Mark as completed" at bounding box center [738, 311] width 73 height 11
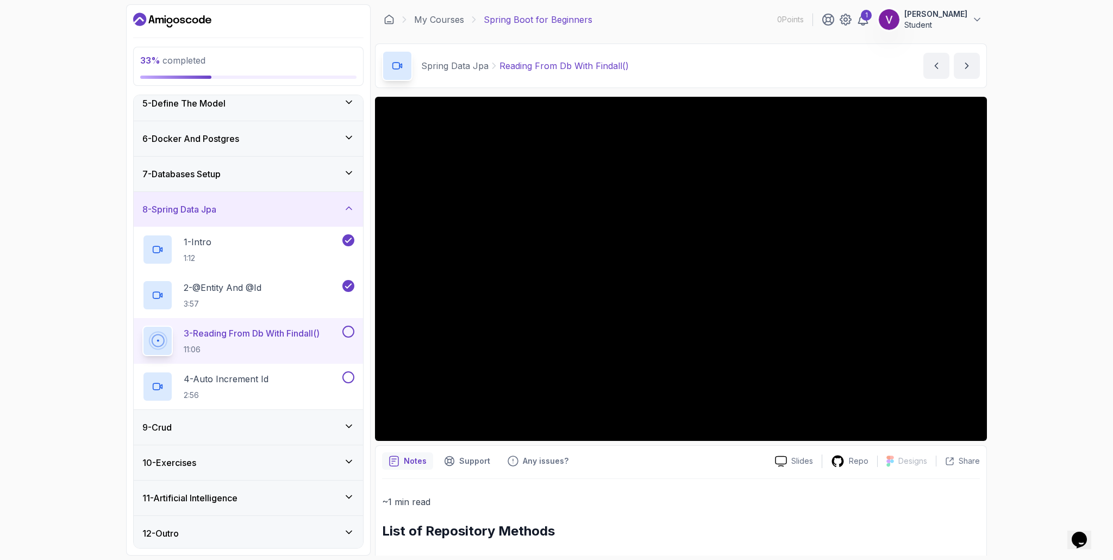
click at [1072, 362] on div "33 % completed 1 - Intro 2 - Intro To Spring And Spring Boot 3 - Environment Se…" at bounding box center [556, 280] width 1113 height 560
click at [1048, 487] on div "33 % completed 1 - Intro 2 - Intro To Spring And Spring Boot 3 - Environment Se…" at bounding box center [556, 280] width 1113 height 560
click at [1011, 395] on div "33 % completed 1 - Intro 2 - Intro To Spring And Spring Boot 3 - Environment Se…" at bounding box center [556, 280] width 1113 height 560
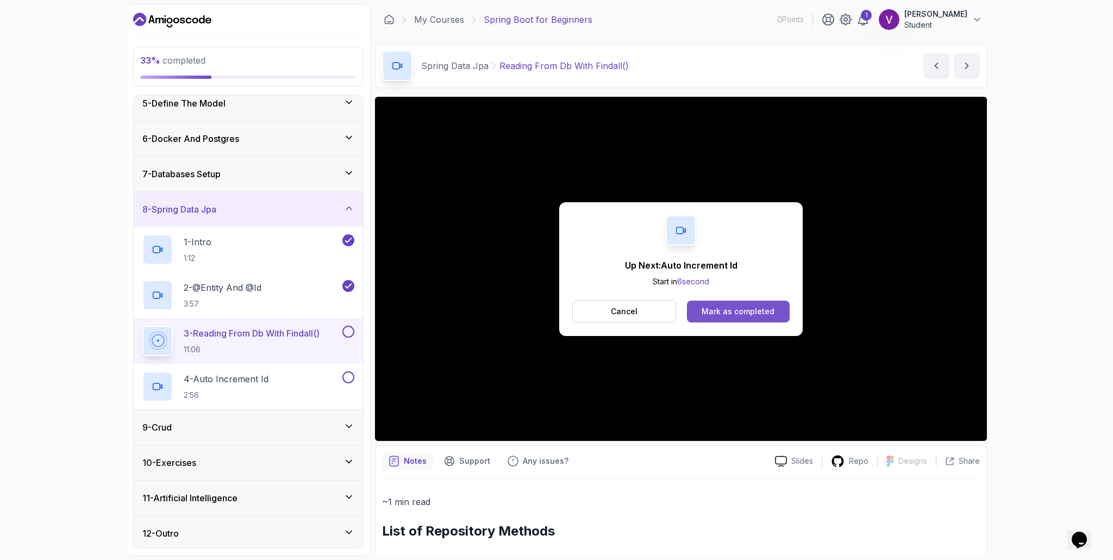
click at [741, 310] on div "Mark as completed" at bounding box center [738, 311] width 73 height 11
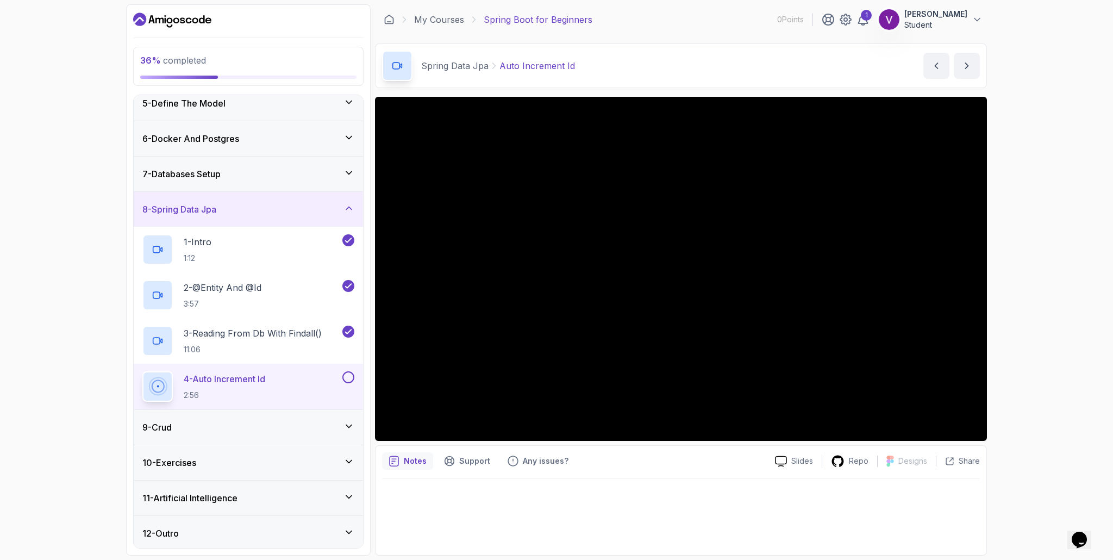
click at [343, 431] on div "9 - Crud" at bounding box center [248, 427] width 212 height 13
